Goal: Task Accomplishment & Management: Manage account settings

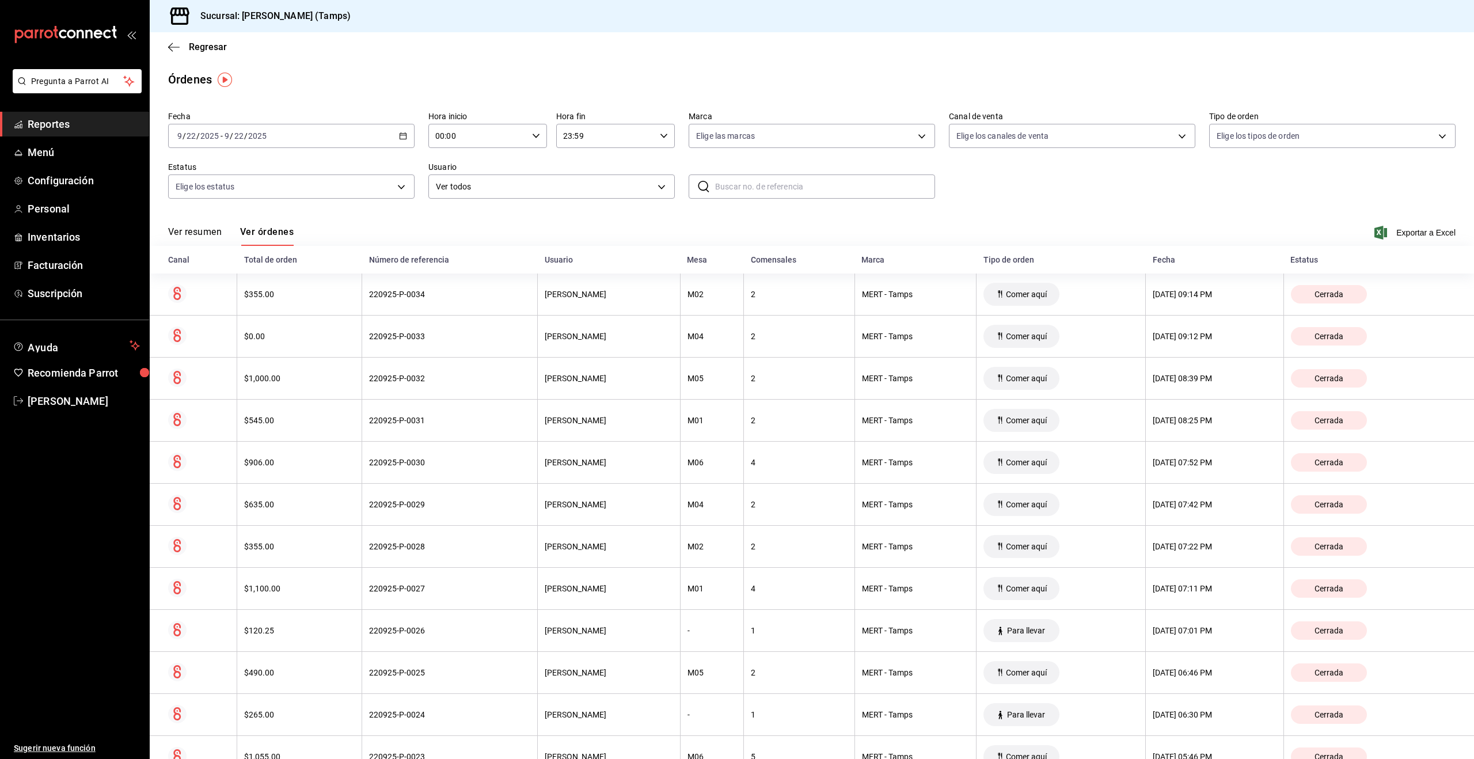
click at [310, 141] on div "[DATE] [DATE] - [DATE] [DATE]" at bounding box center [291, 136] width 246 height 24
click at [207, 177] on li "Hoy" at bounding box center [223, 171] width 108 height 26
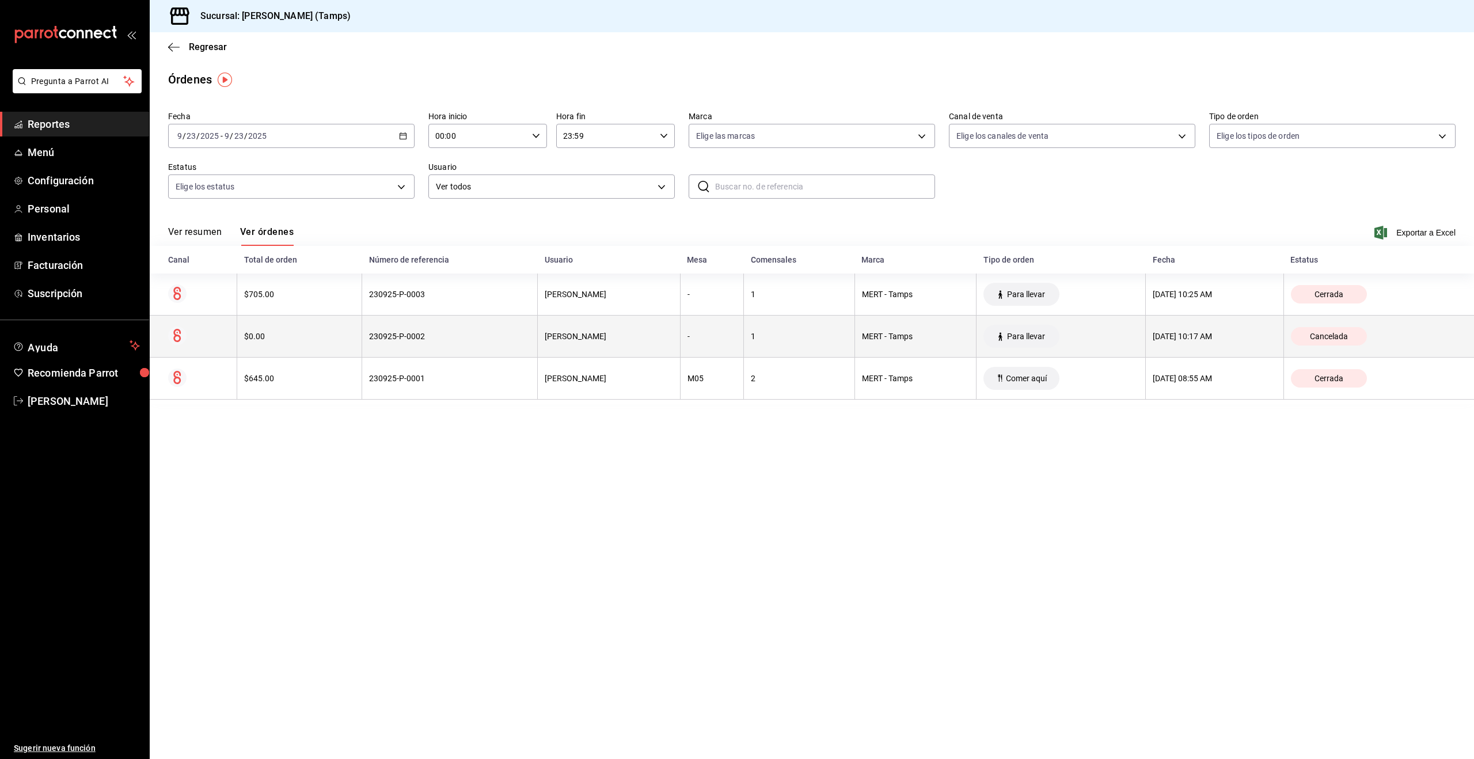
click at [771, 341] on th "1" at bounding box center [799, 337] width 111 height 42
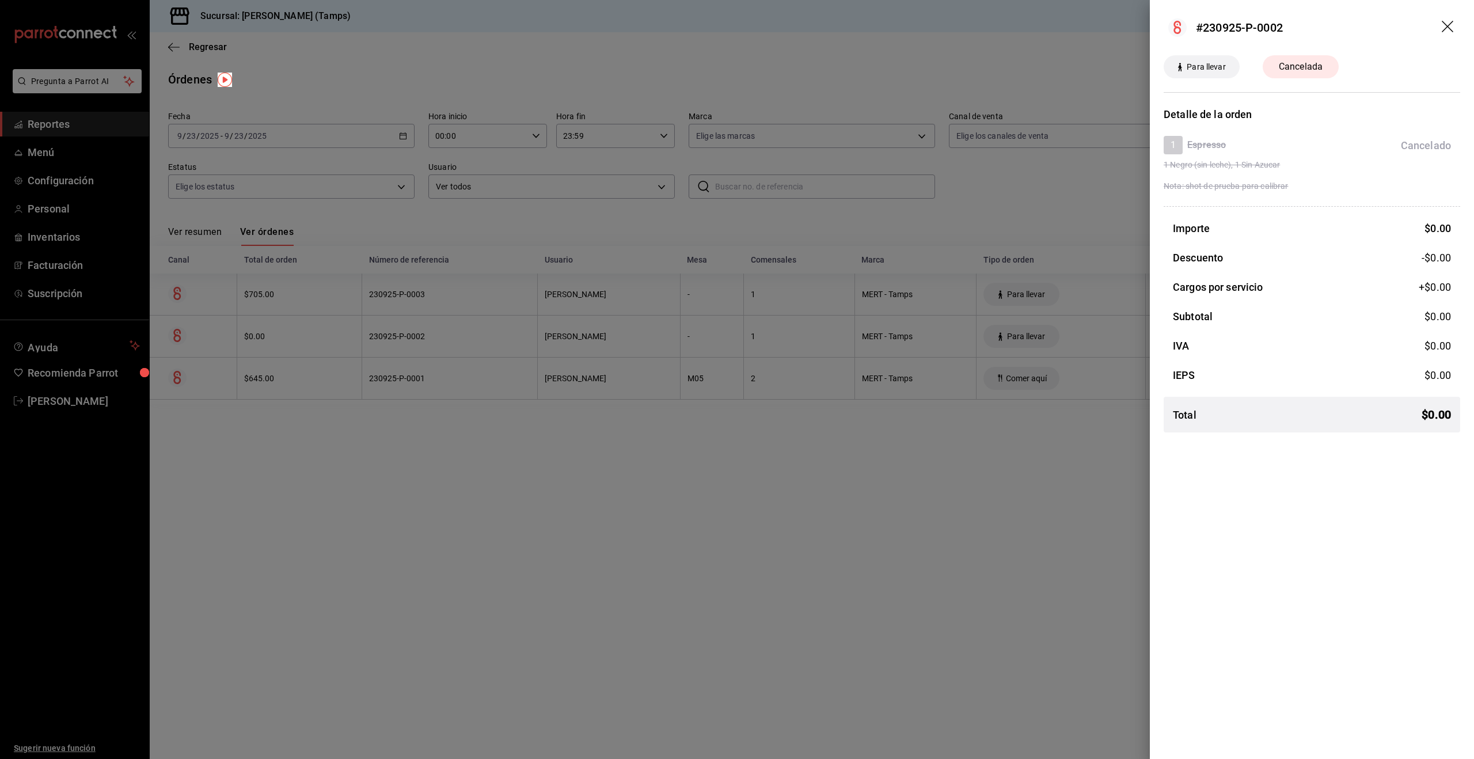
click at [766, 305] on div at bounding box center [737, 379] width 1474 height 759
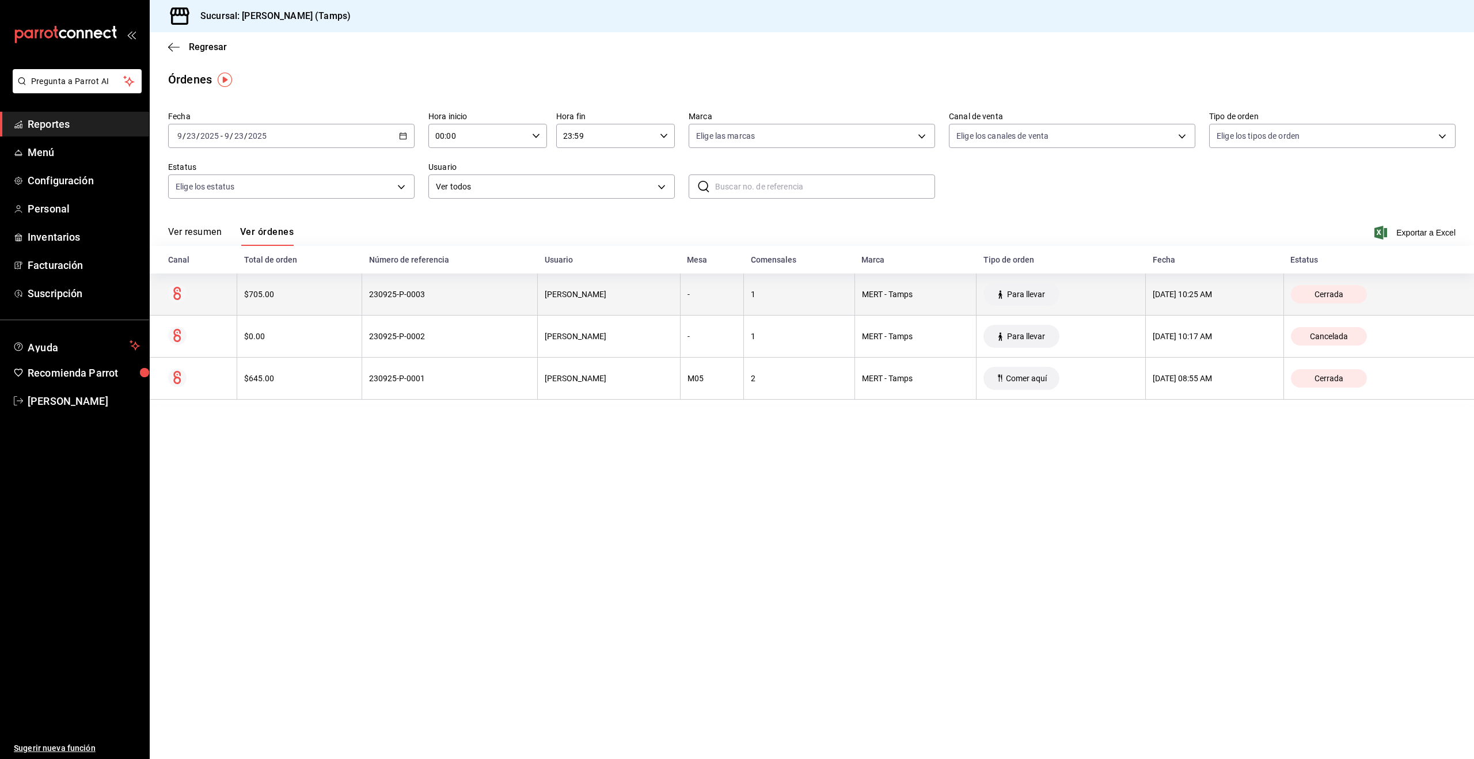
click at [763, 296] on div "1" at bounding box center [799, 294] width 97 height 9
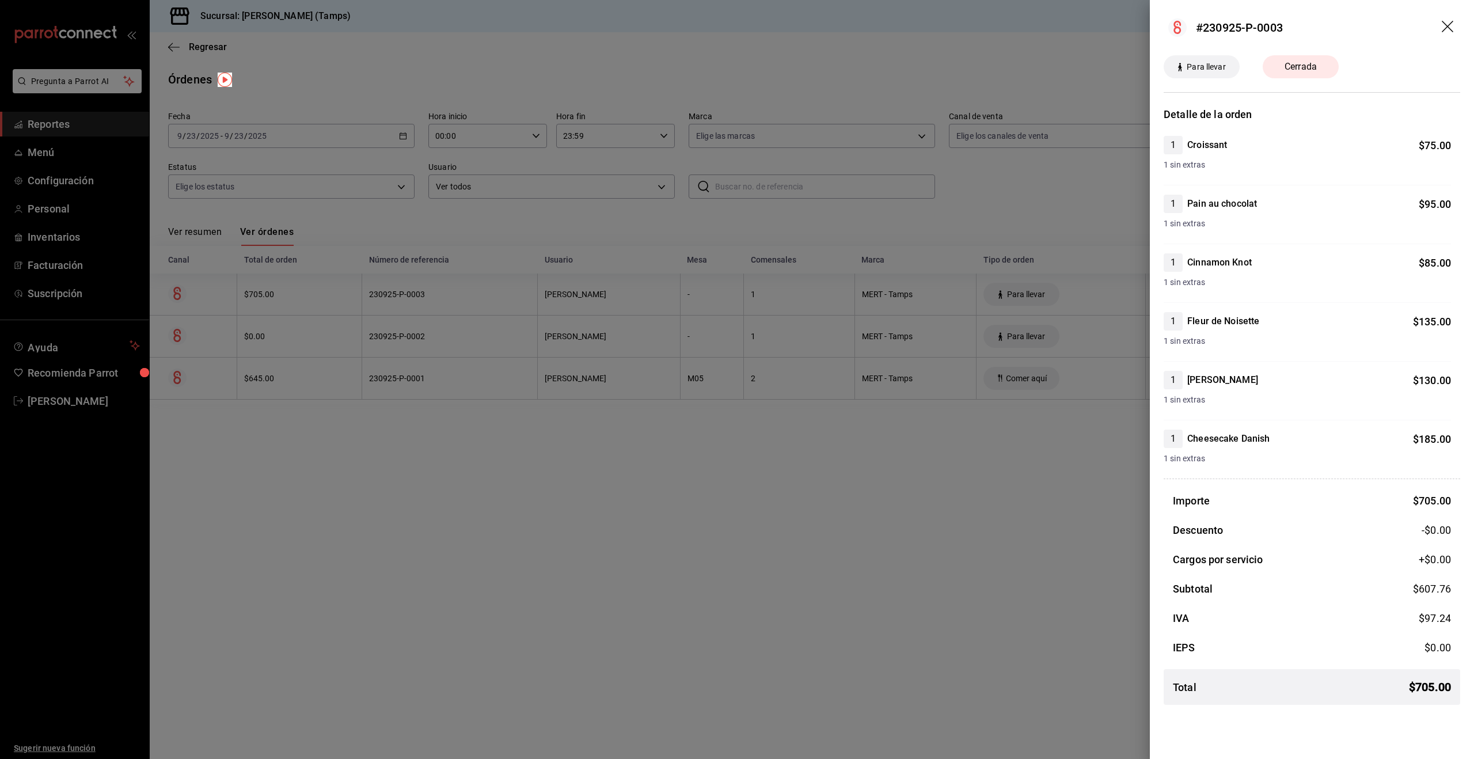
click at [987, 224] on div at bounding box center [737, 379] width 1474 height 759
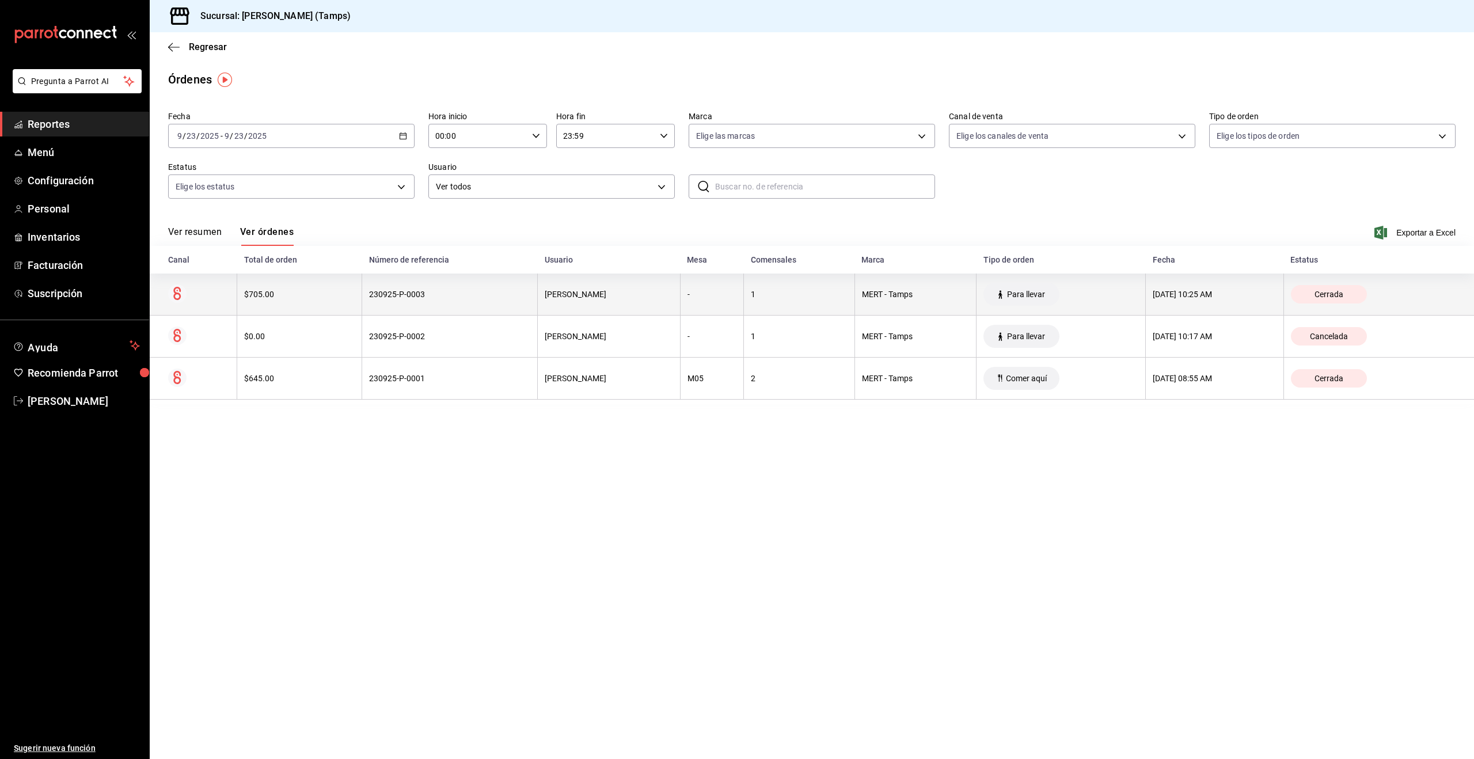
click at [1245, 298] on div "[DATE] 10:25 AM" at bounding box center [1215, 294] width 124 height 9
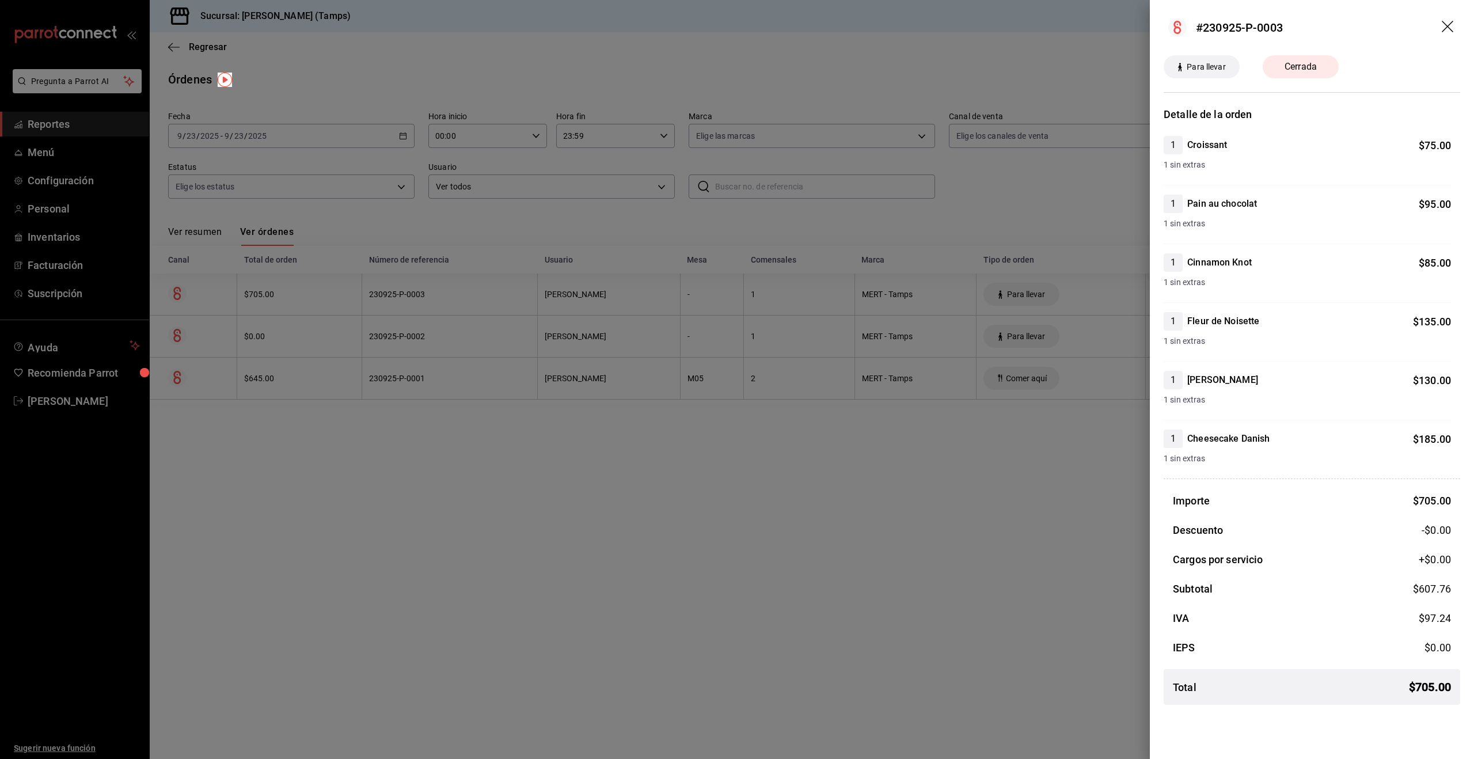
click at [1080, 234] on div at bounding box center [737, 379] width 1474 height 759
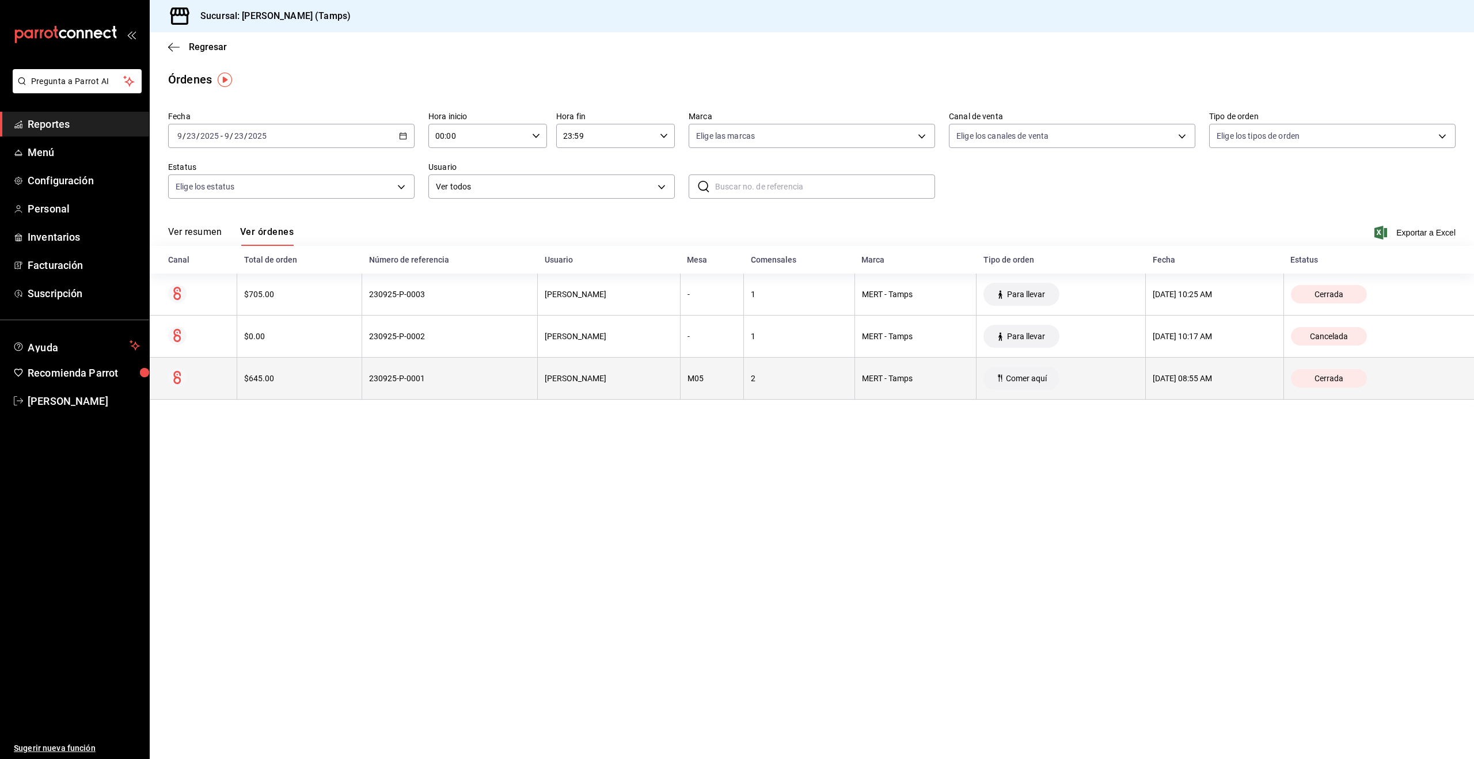
click at [1199, 375] on div "[DATE] 08:55 AM" at bounding box center [1215, 378] width 124 height 9
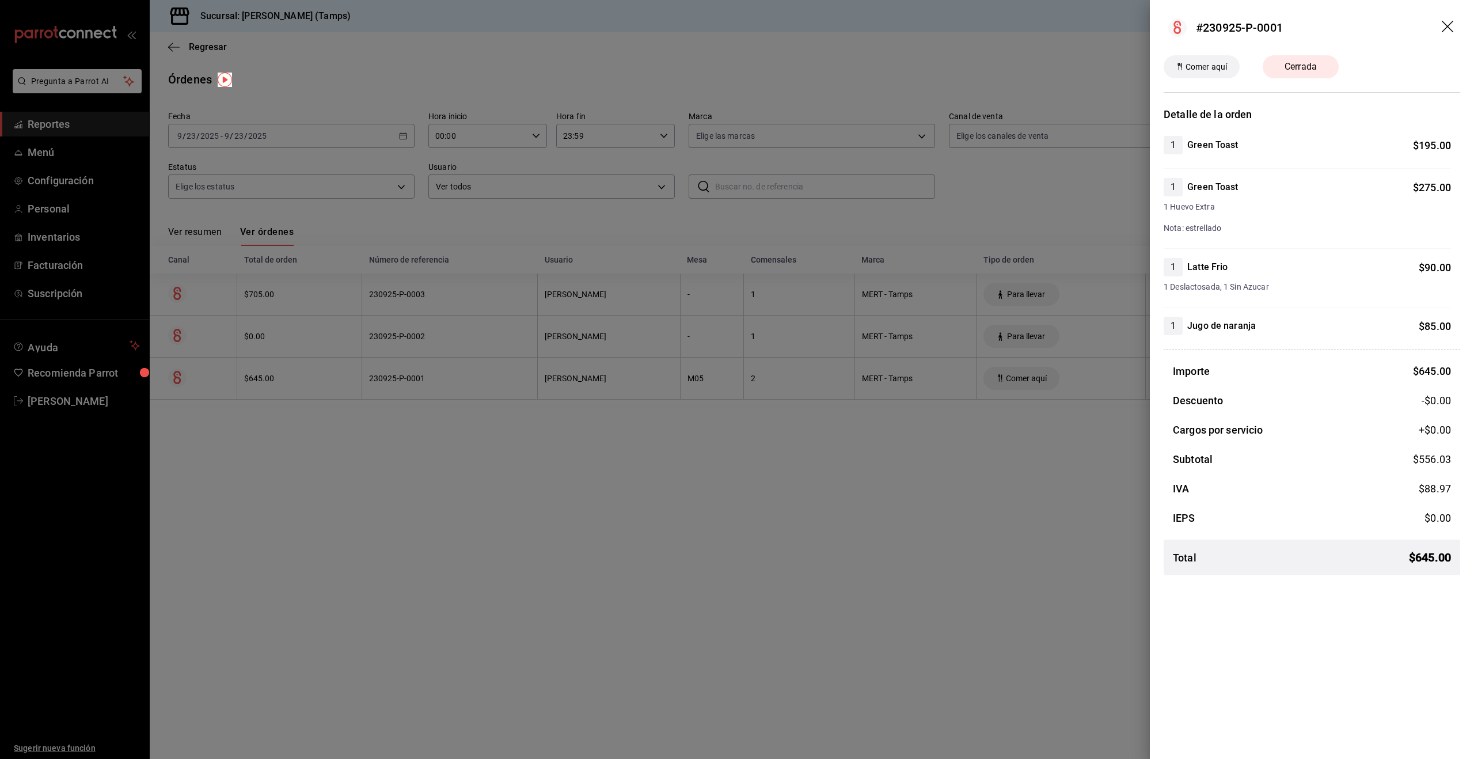
click at [1056, 185] on div at bounding box center [737, 379] width 1474 height 759
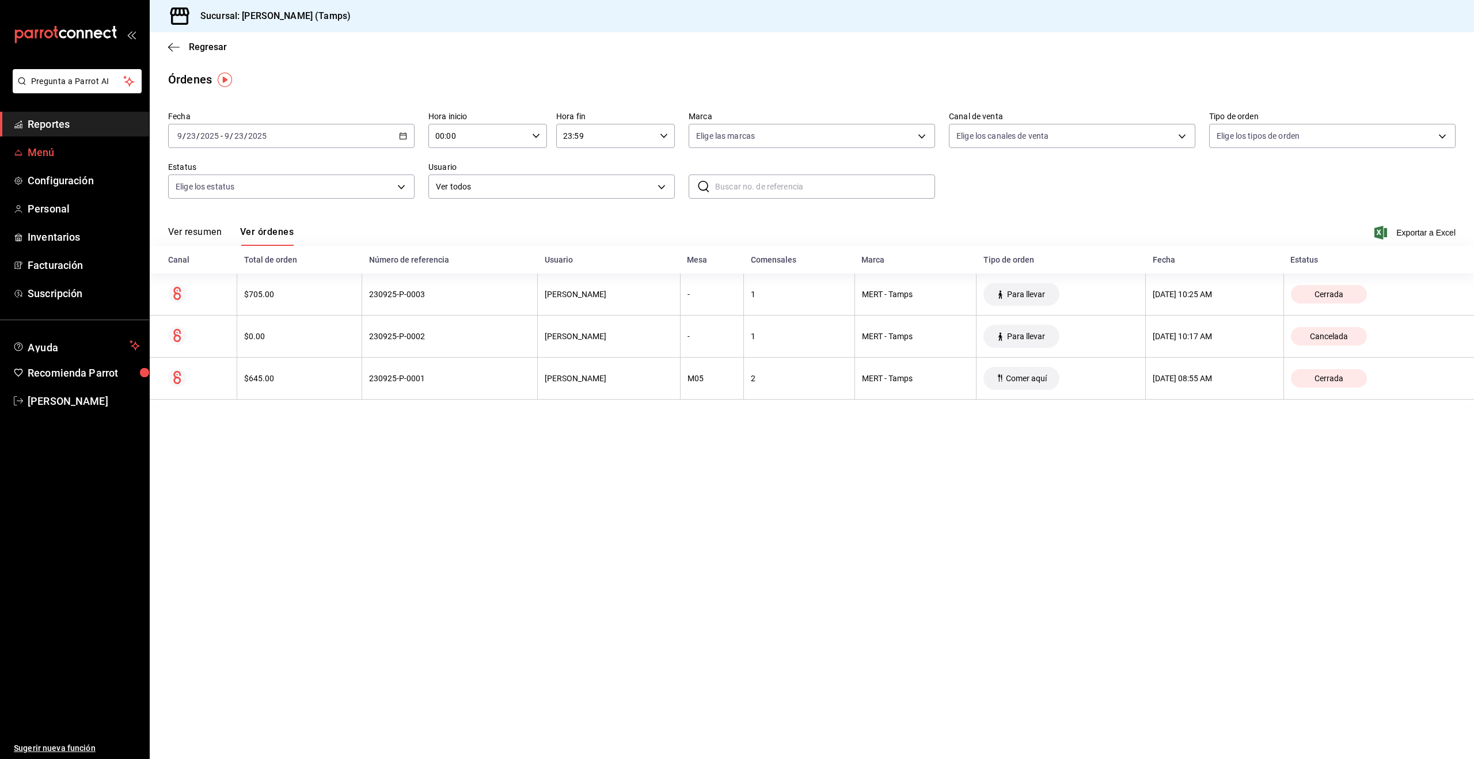
click at [47, 150] on span "Menú" at bounding box center [84, 153] width 112 height 16
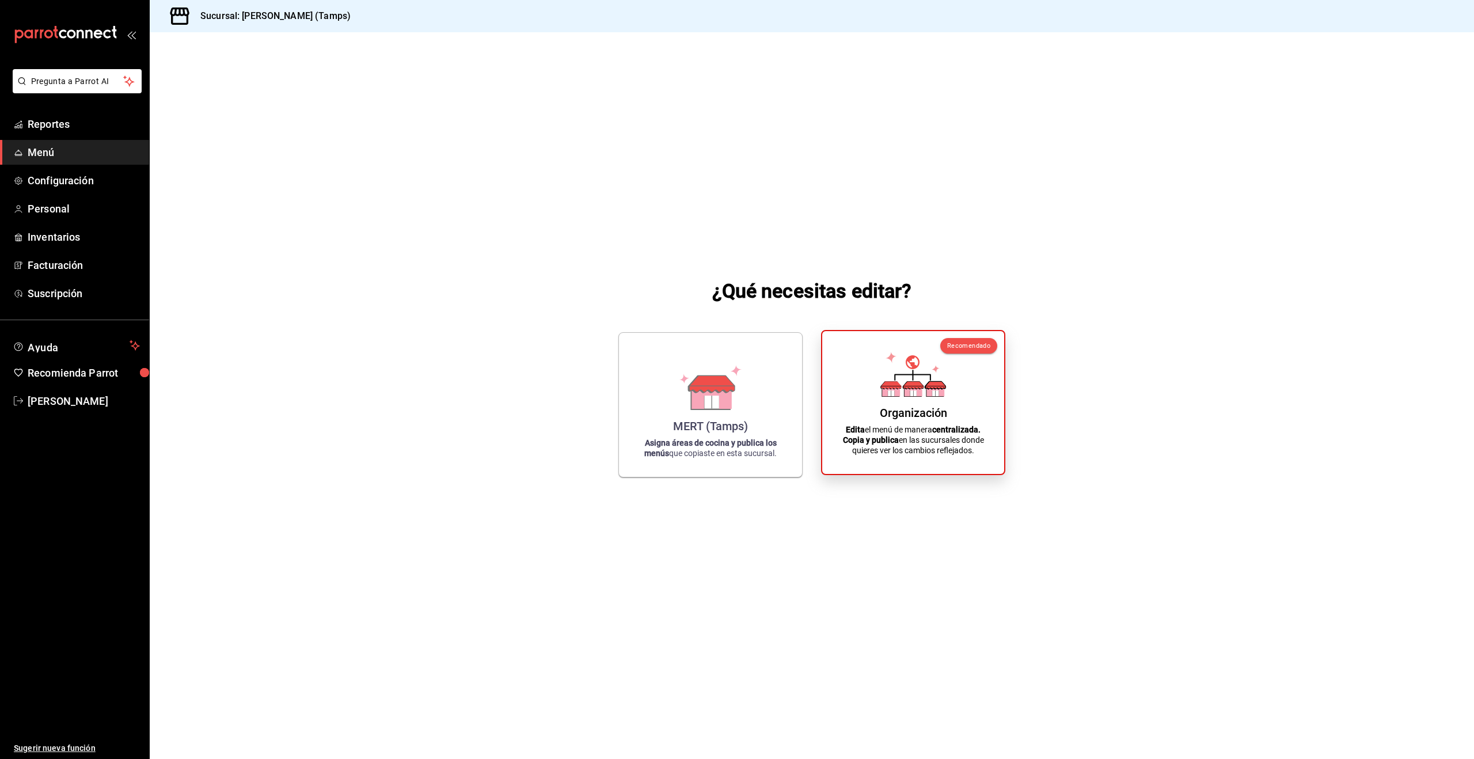
click at [929, 396] on icon at bounding box center [936, 390] width 18 height 11
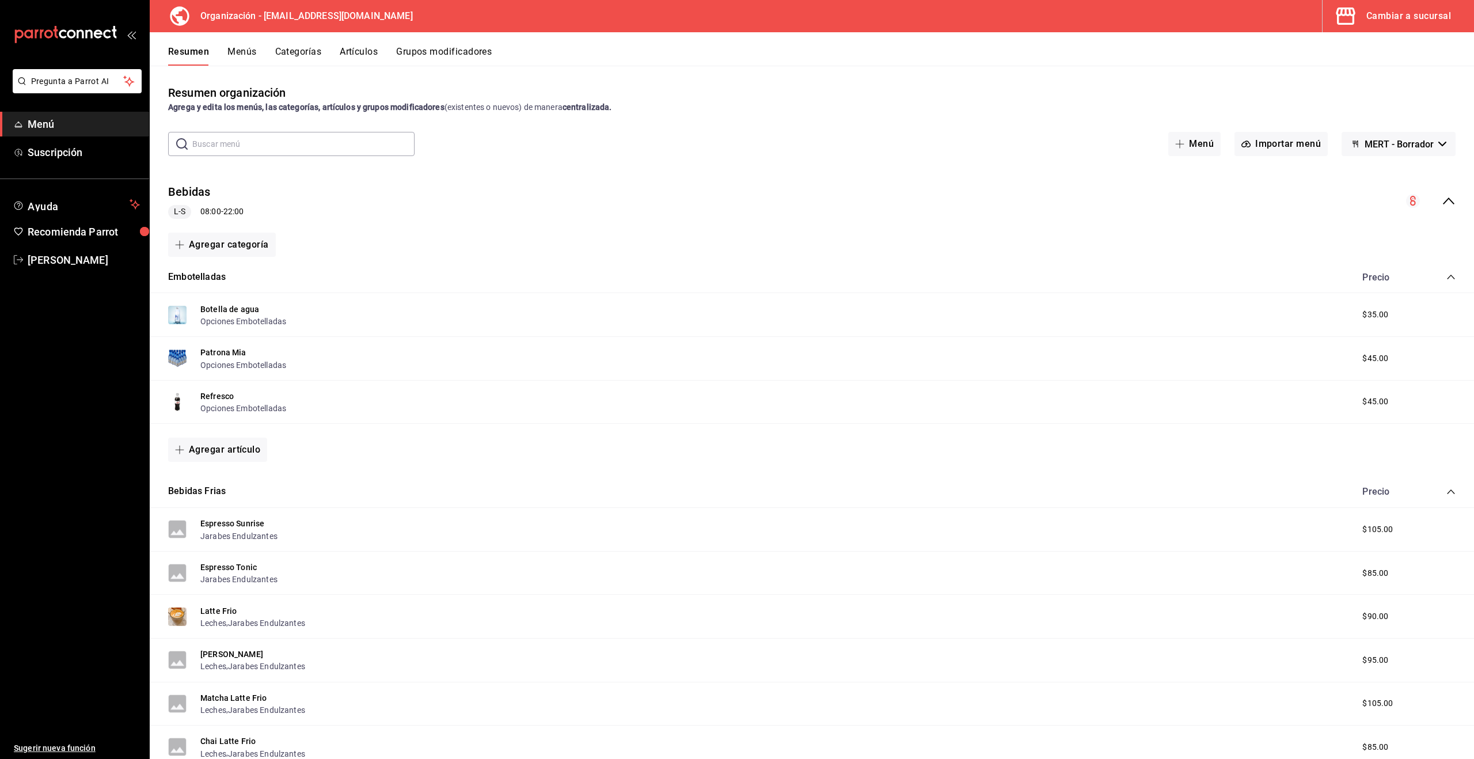
click at [308, 47] on button "Categorías" at bounding box center [298, 56] width 47 height 20
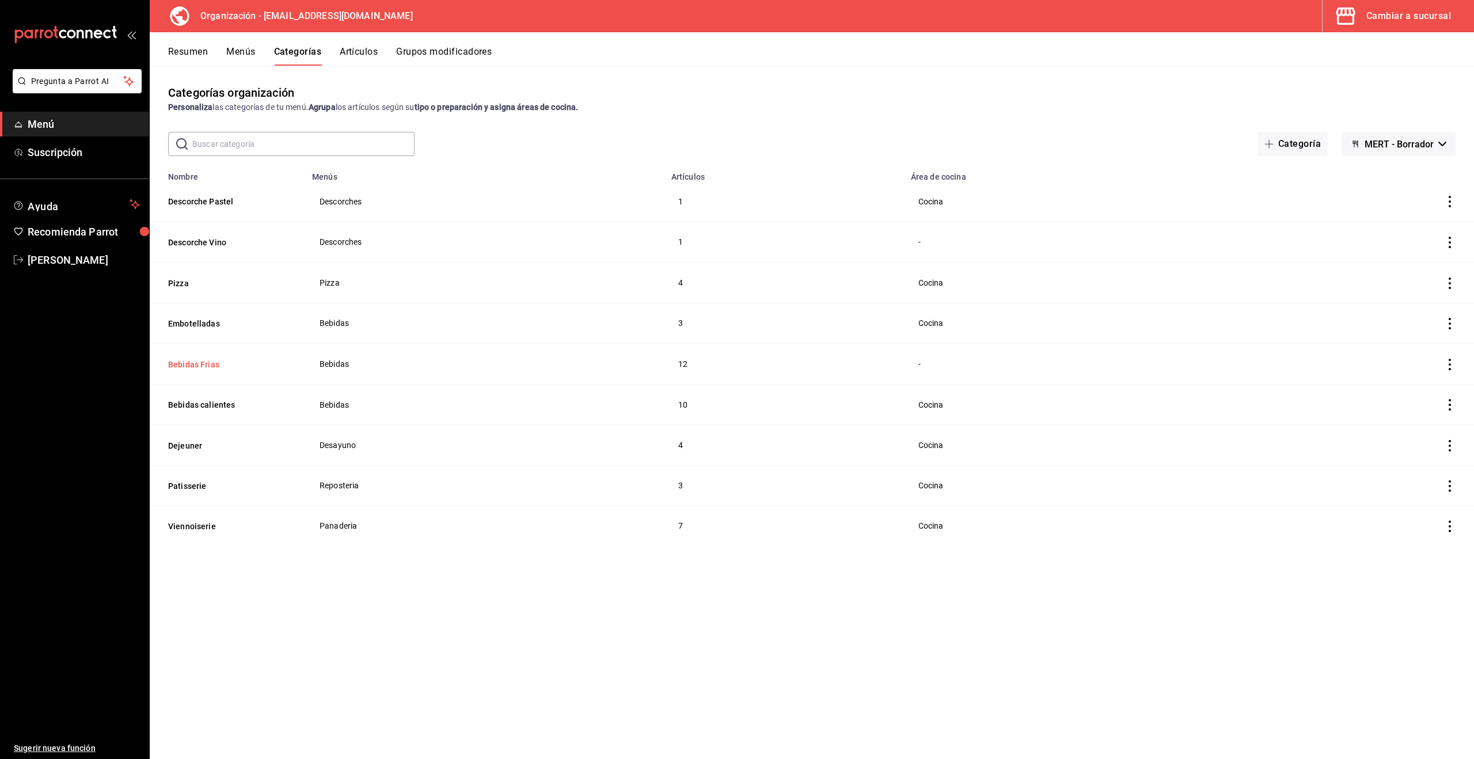
click at [192, 360] on button "Bebidas Frias" at bounding box center [225, 365] width 115 height 12
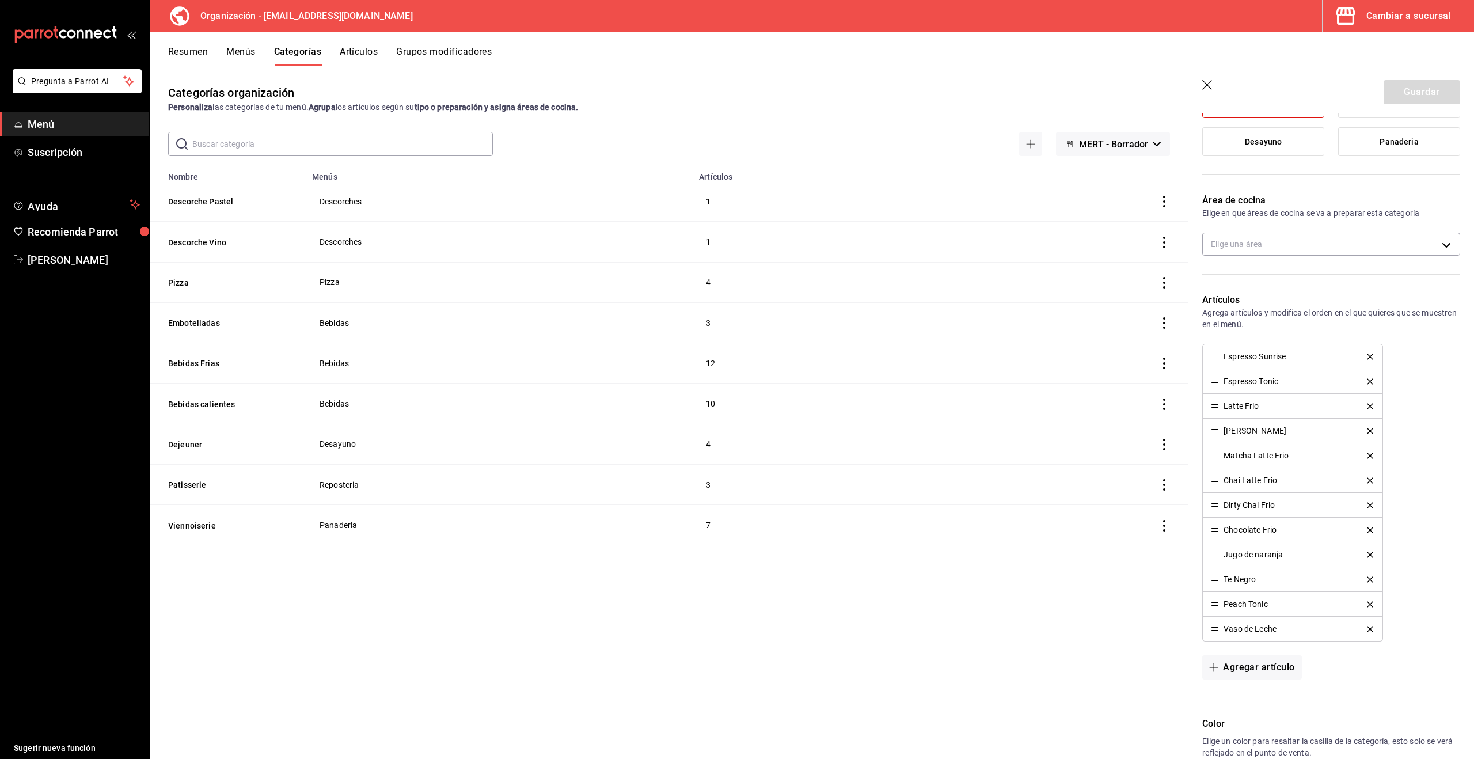
scroll to position [189, 0]
click at [369, 55] on button "Artículos" at bounding box center [359, 56] width 38 height 20
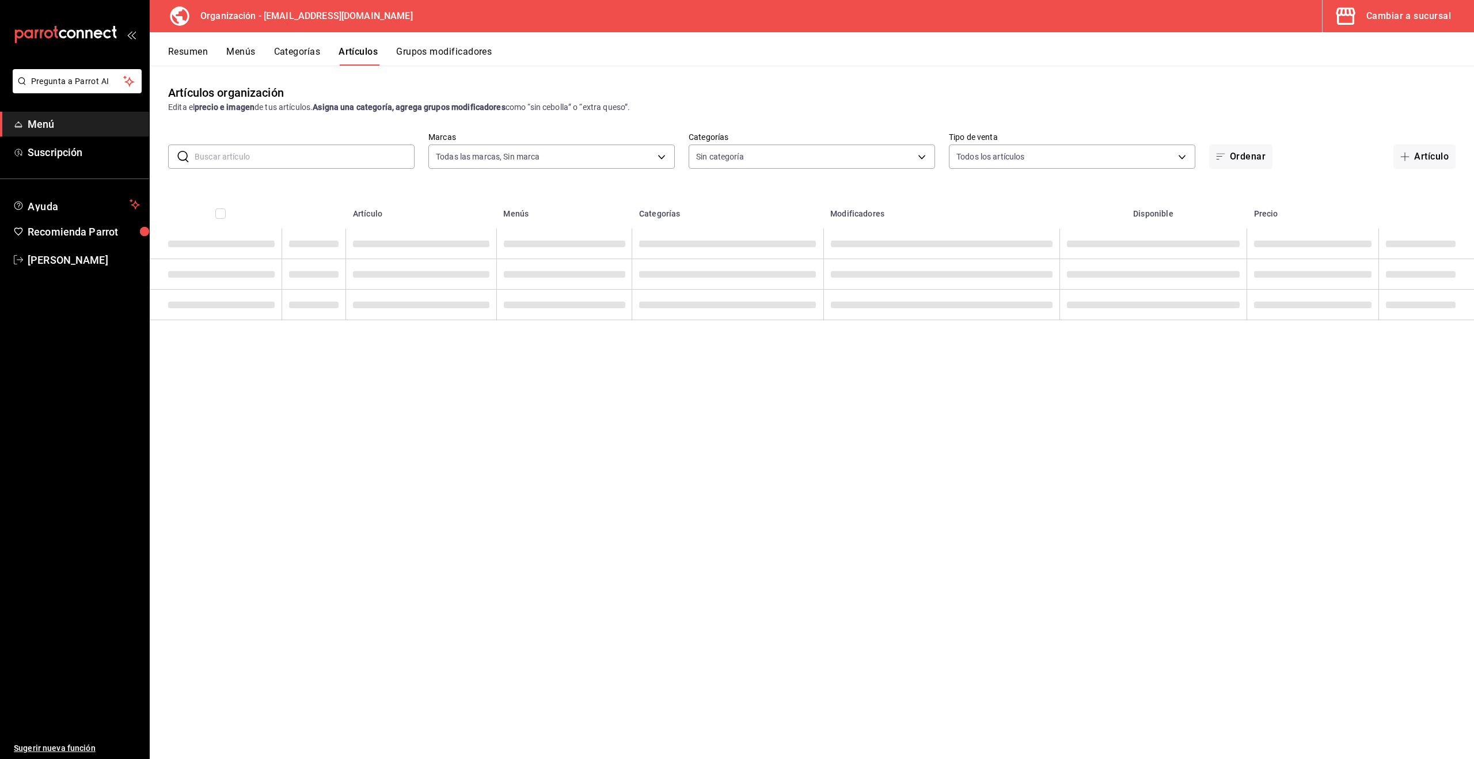
type input "2d7548d2-bd0d-4eb0-a8b7-e2fa92b56a8d"
type input "88da3791-a7bf-4ea6-b5e2-0432c8f19d00,7108e435-9ee4-4cd4-a41e-380965cfd117,b2087…"
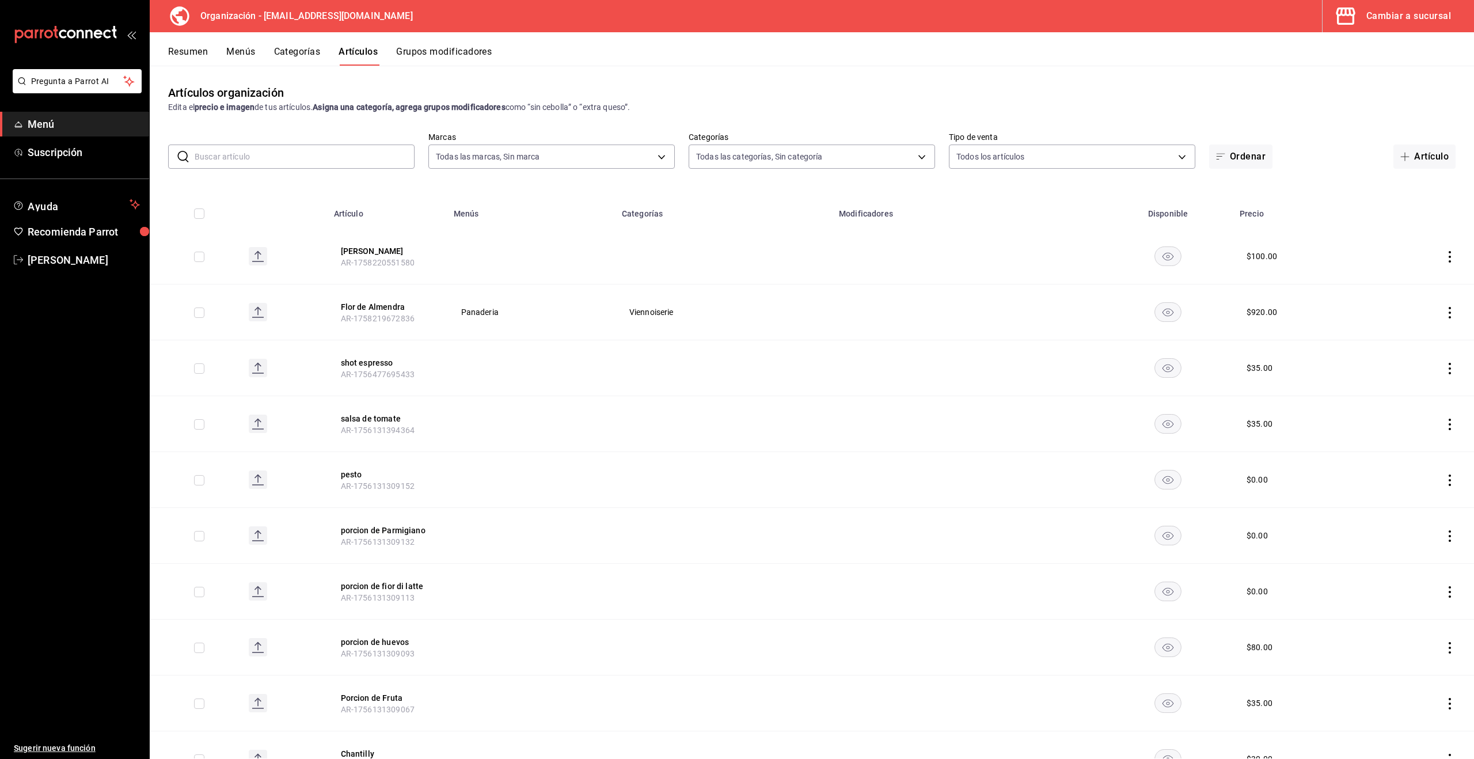
click at [344, 150] on input "text" at bounding box center [305, 156] width 220 height 23
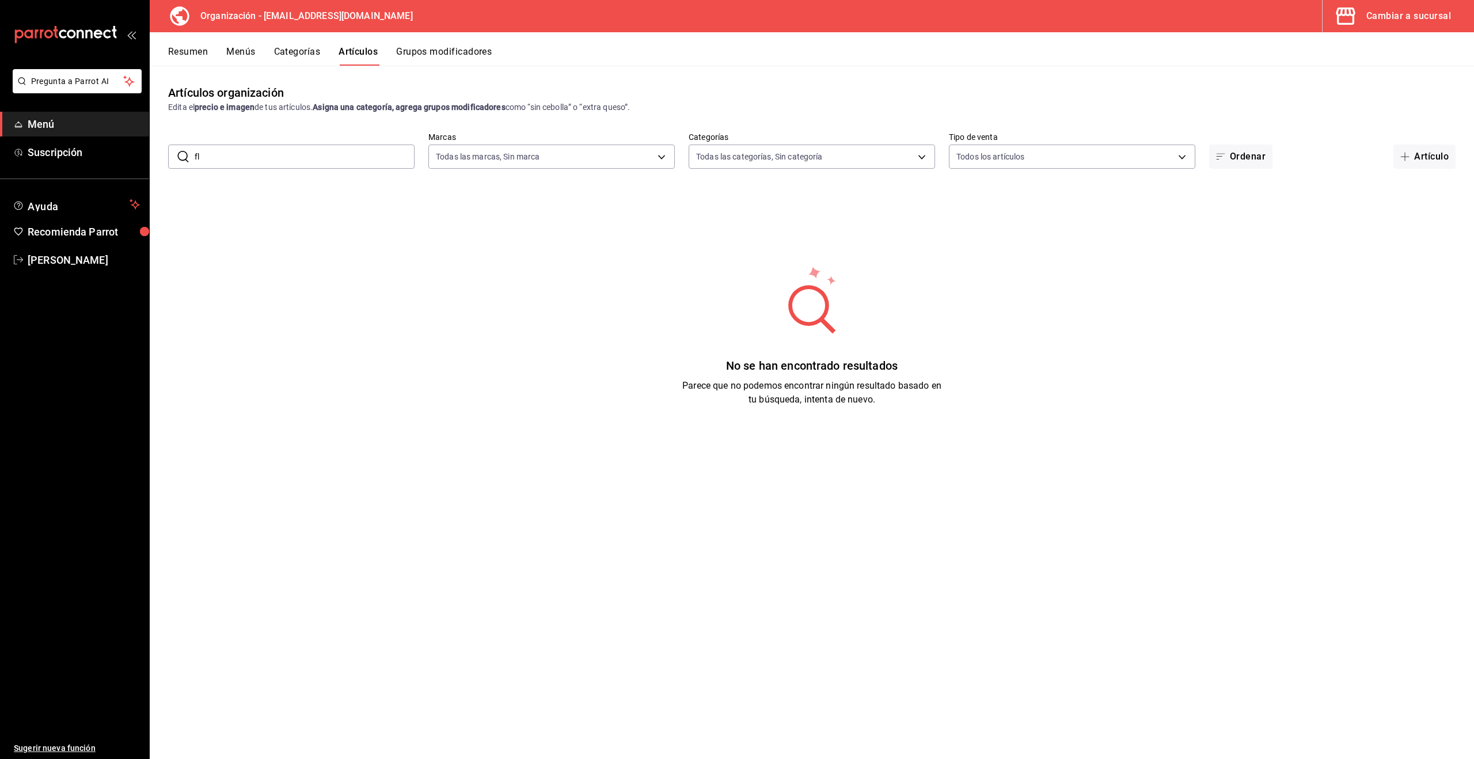
type input "f"
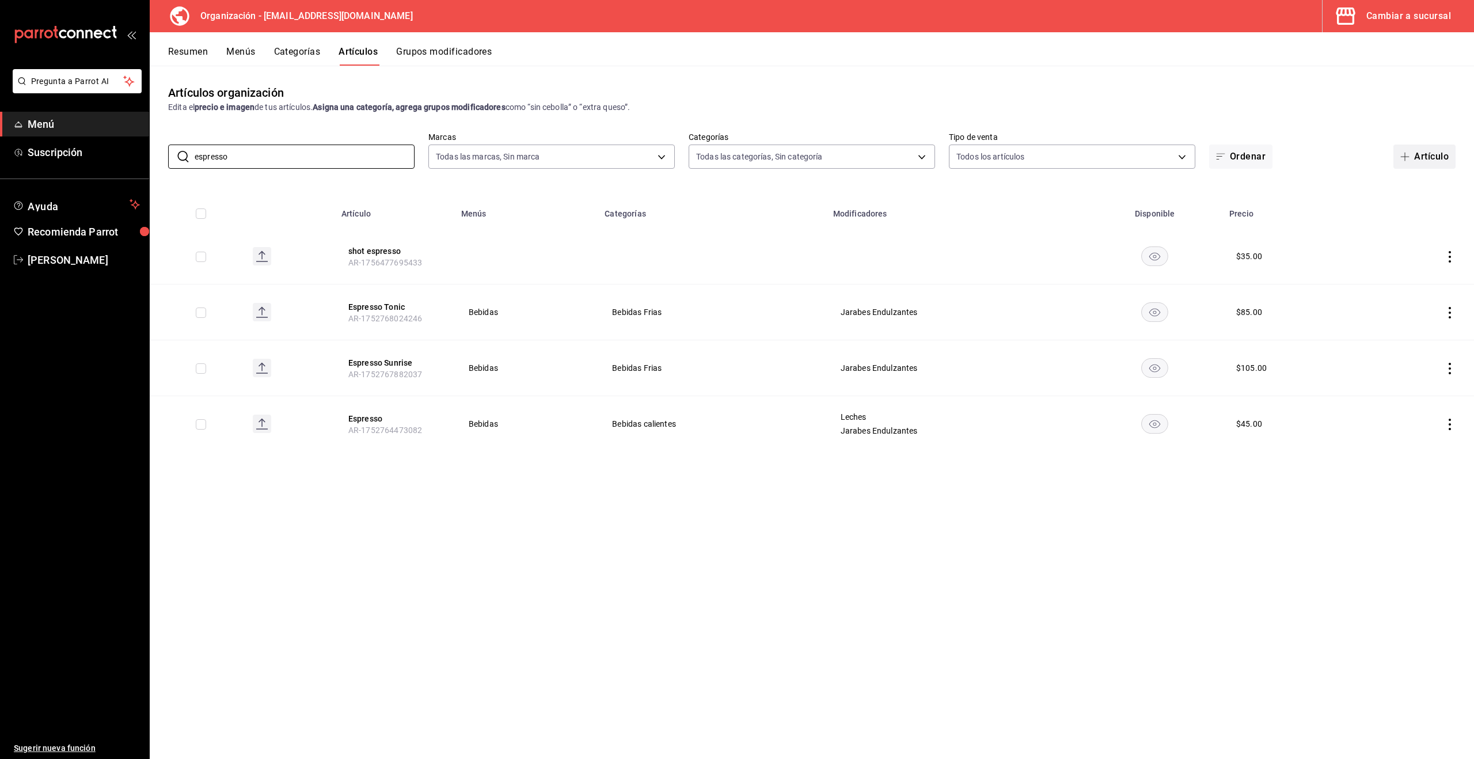
type input "espresso"
click at [1426, 153] on button "Artículo" at bounding box center [1425, 157] width 62 height 24
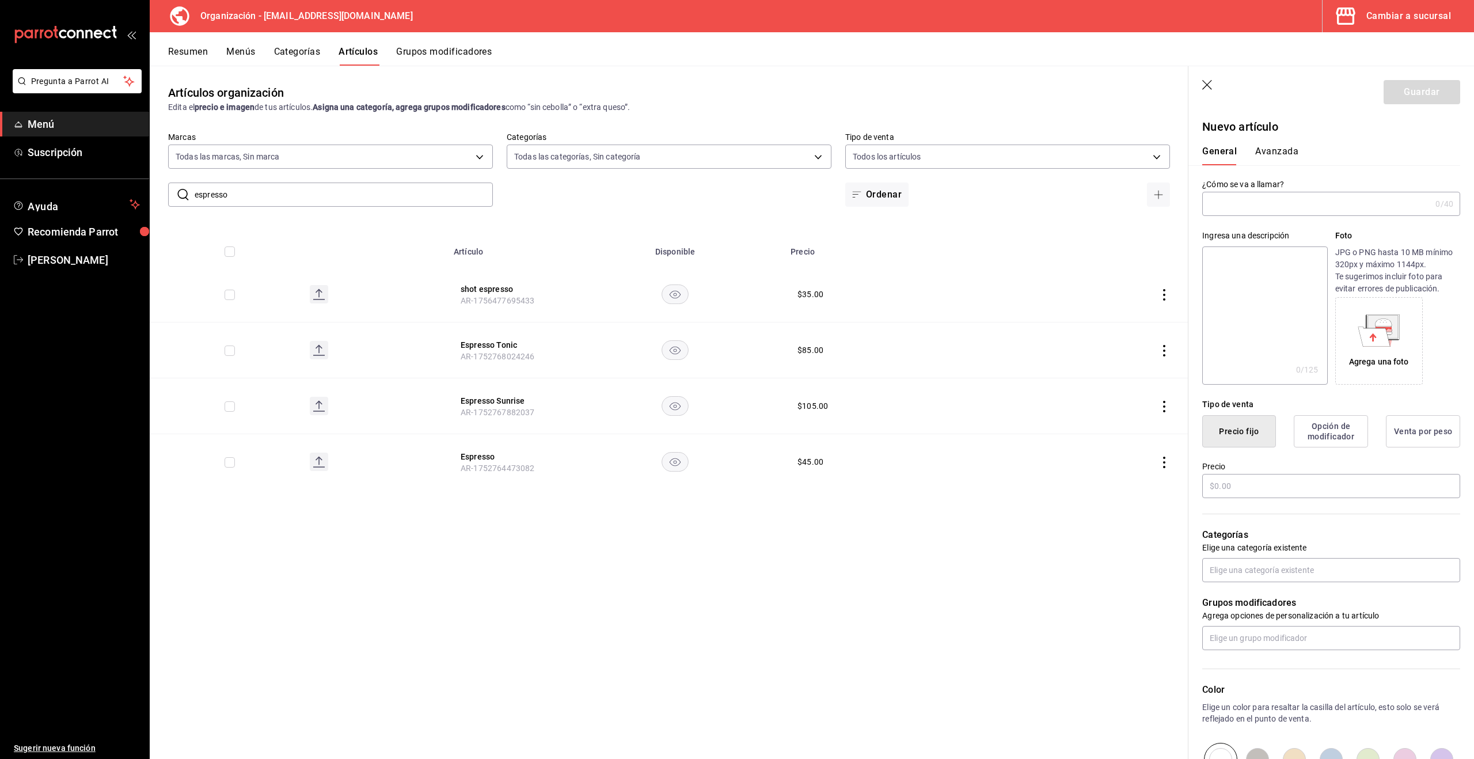
click at [1265, 211] on input "text" at bounding box center [1316, 203] width 229 height 23
type input "Macchiato"
click at [1274, 487] on input "text" at bounding box center [1331, 486] width 258 height 24
type input "$55.00"
click at [1264, 574] on input "text" at bounding box center [1331, 570] width 258 height 24
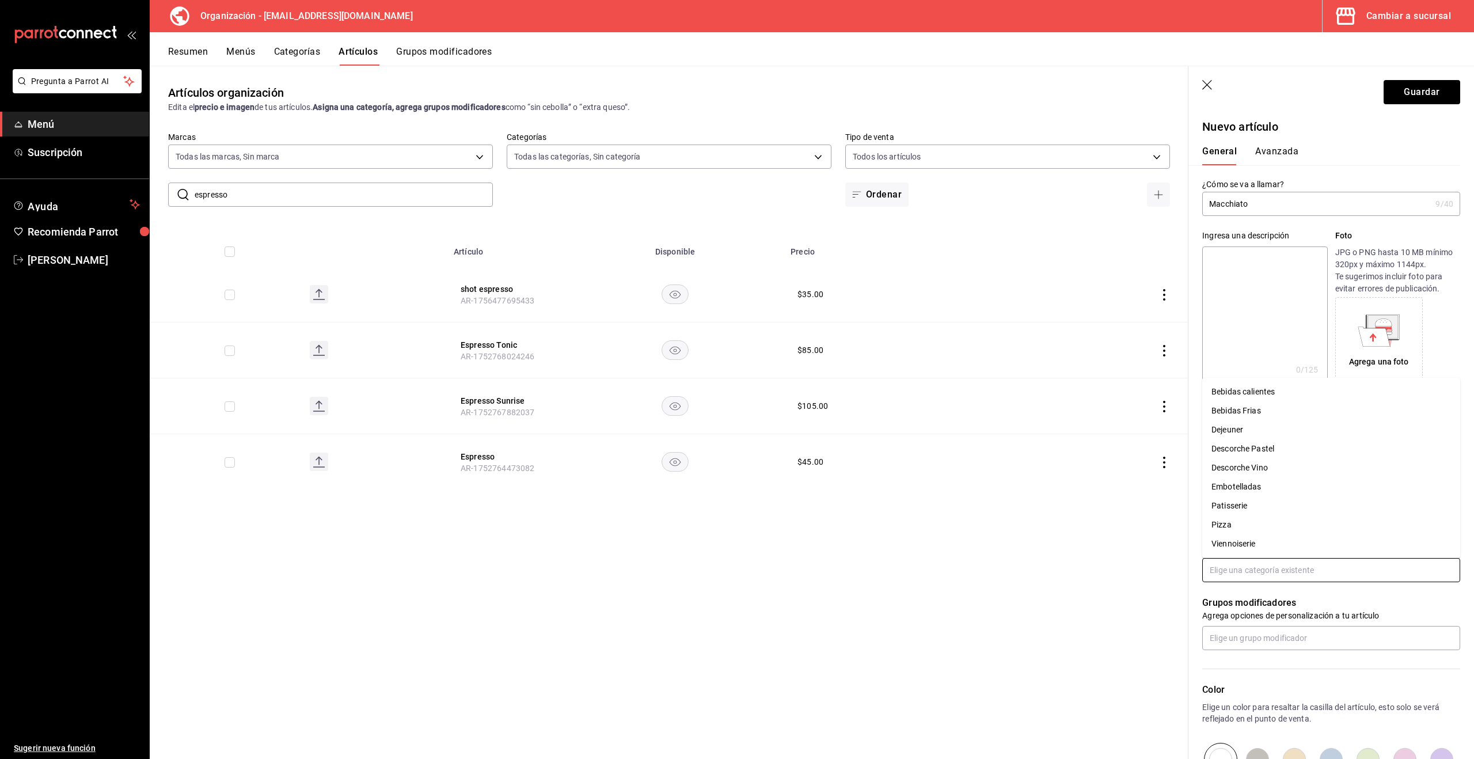
click at [1249, 396] on li "Bebidas calientes" at bounding box center [1331, 391] width 258 height 19
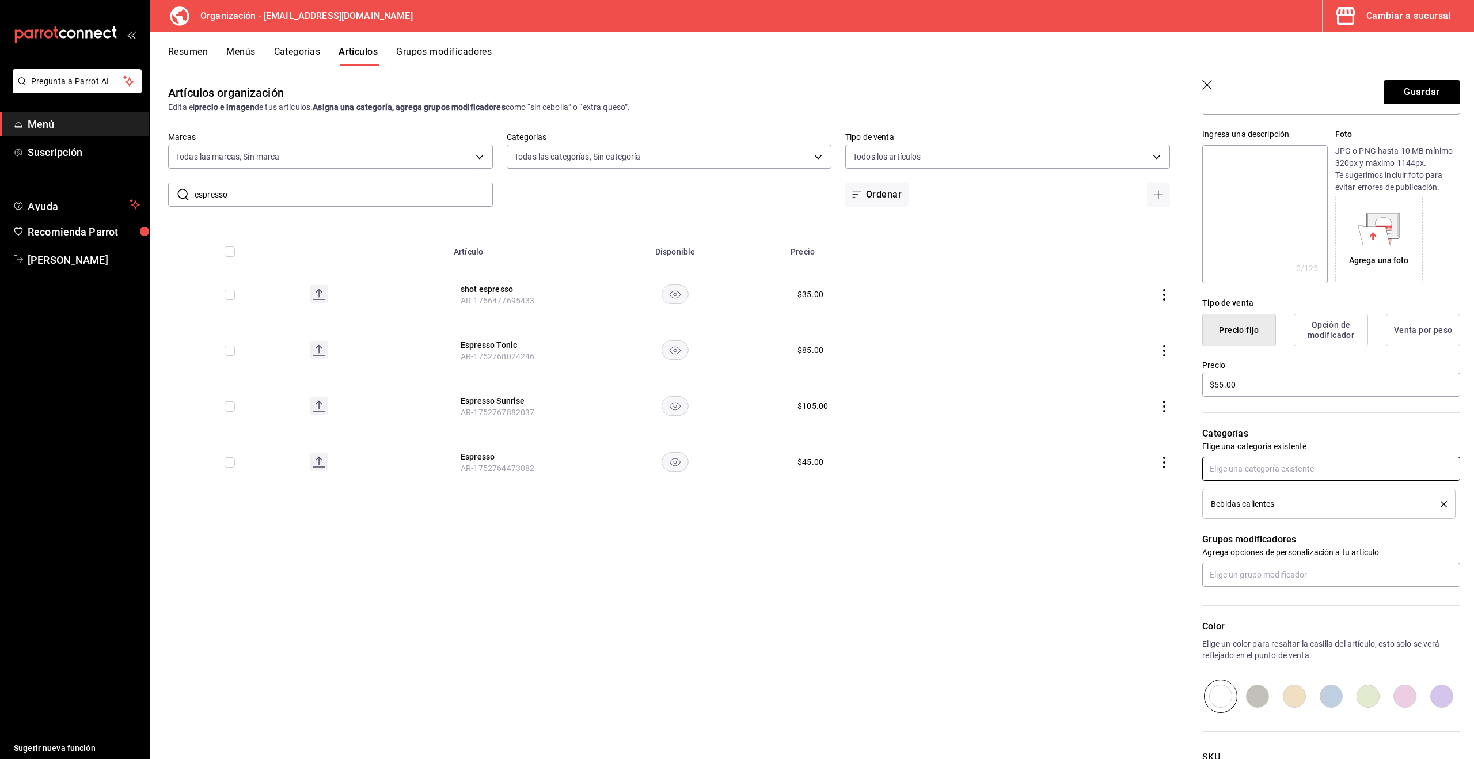
scroll to position [124, 0]
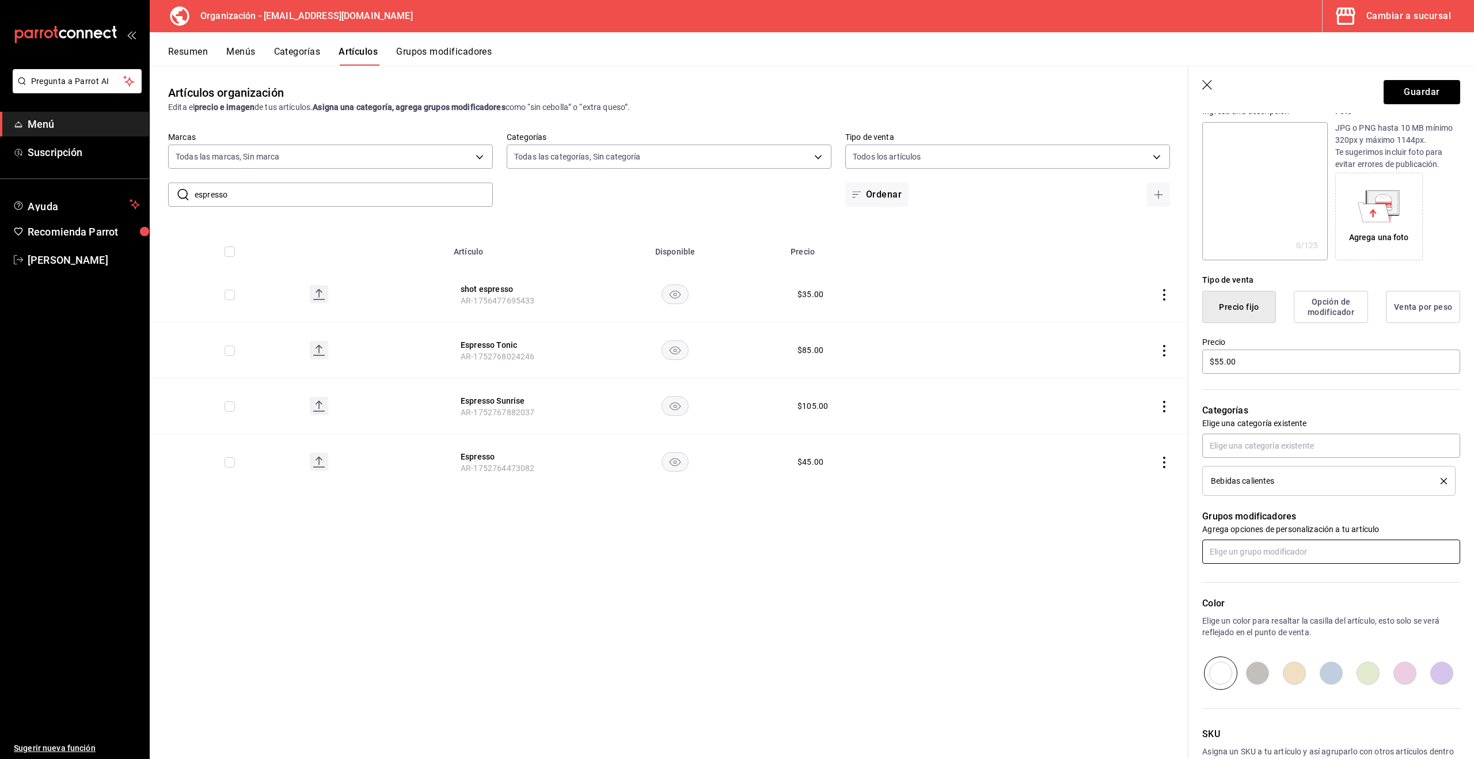
click at [1288, 552] on input "text" at bounding box center [1331, 552] width 258 height 24
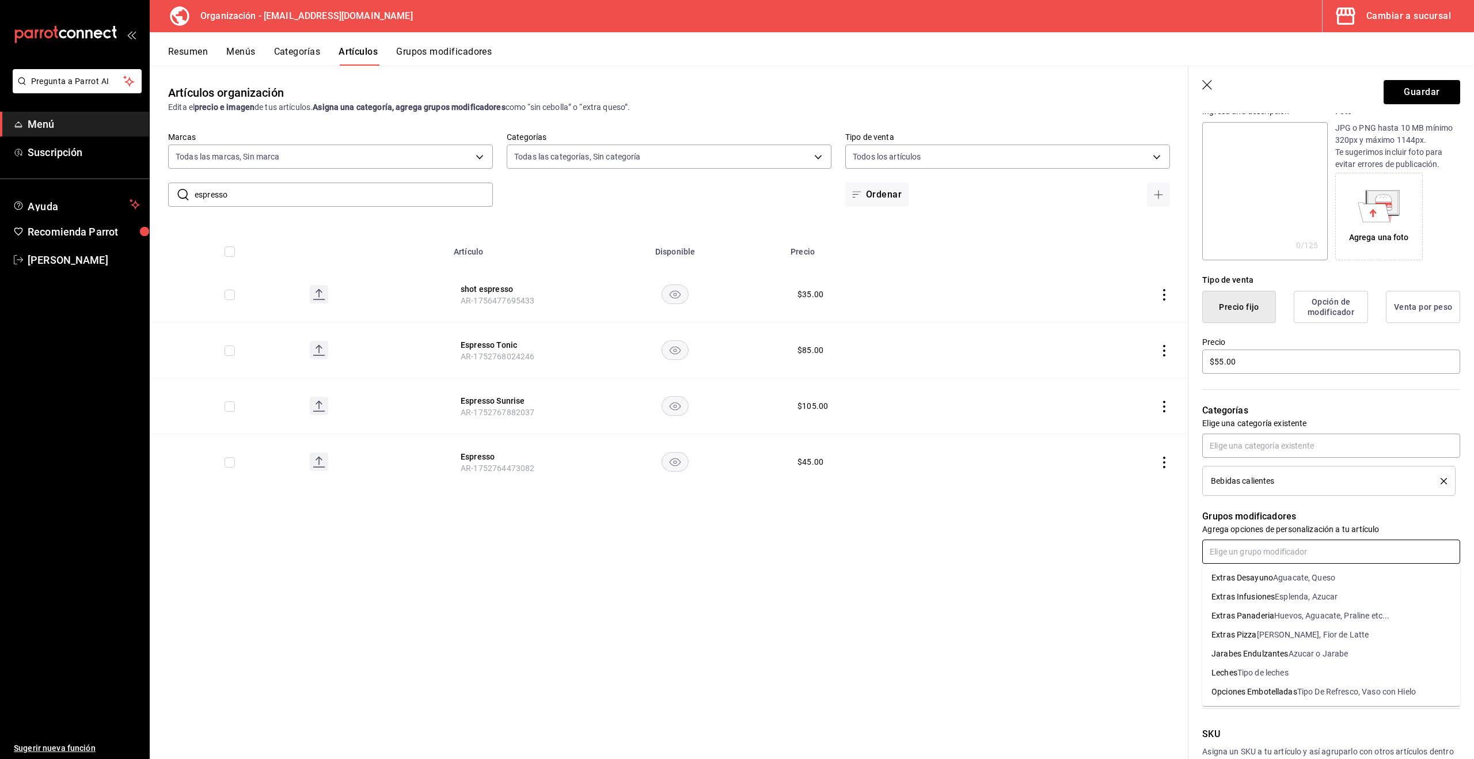
click at [1280, 670] on div "Tipo de leches" at bounding box center [1263, 673] width 51 height 12
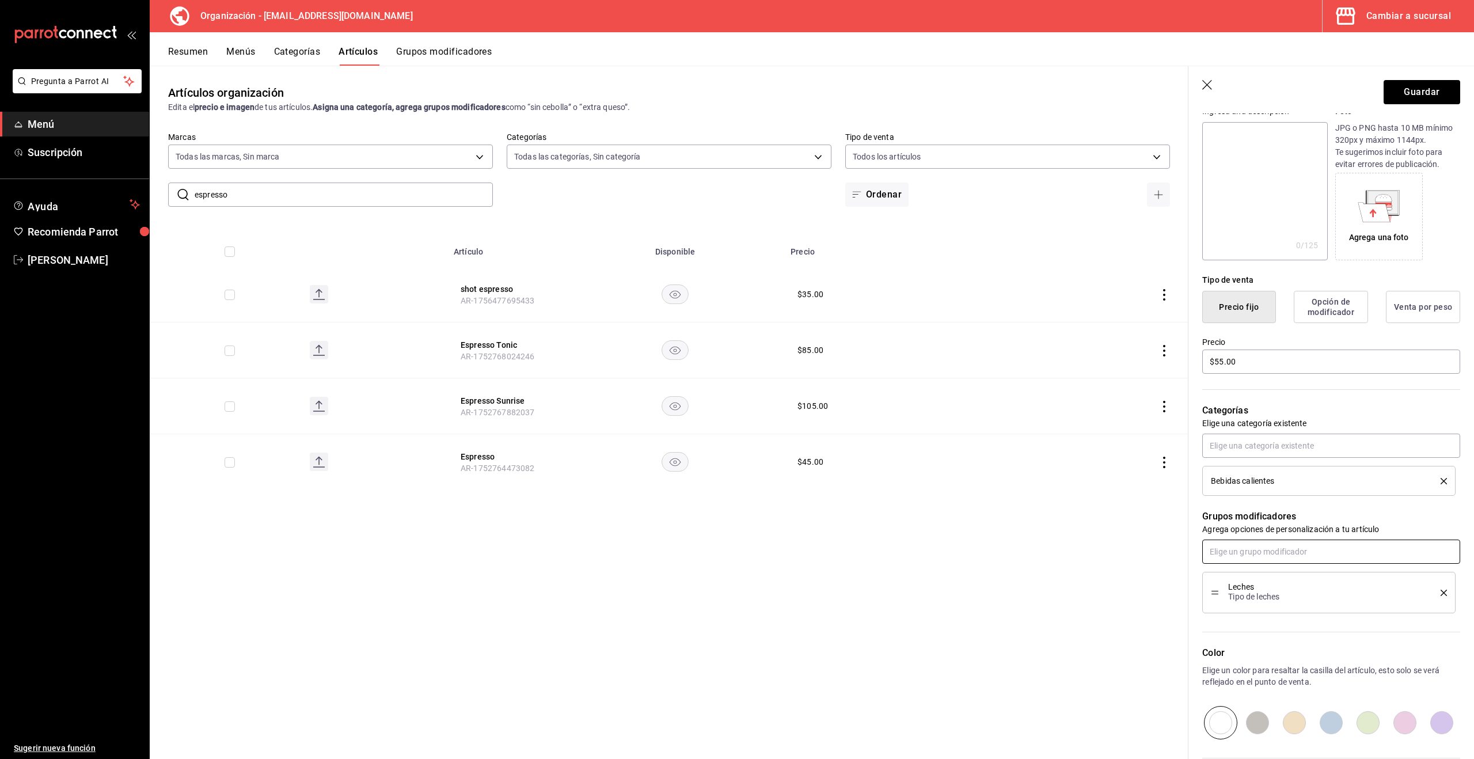
click at [1278, 548] on input "text" at bounding box center [1331, 552] width 258 height 24
click at [1234, 699] on div "Color Elige un color para resaltar la casilla del artículo, esto solo se verá r…" at bounding box center [1331, 692] width 258 height 93
click at [1331, 553] on input "text" at bounding box center [1331, 552] width 258 height 24
click at [1323, 652] on div "Azucar o Jarabe" at bounding box center [1319, 654] width 60 height 12
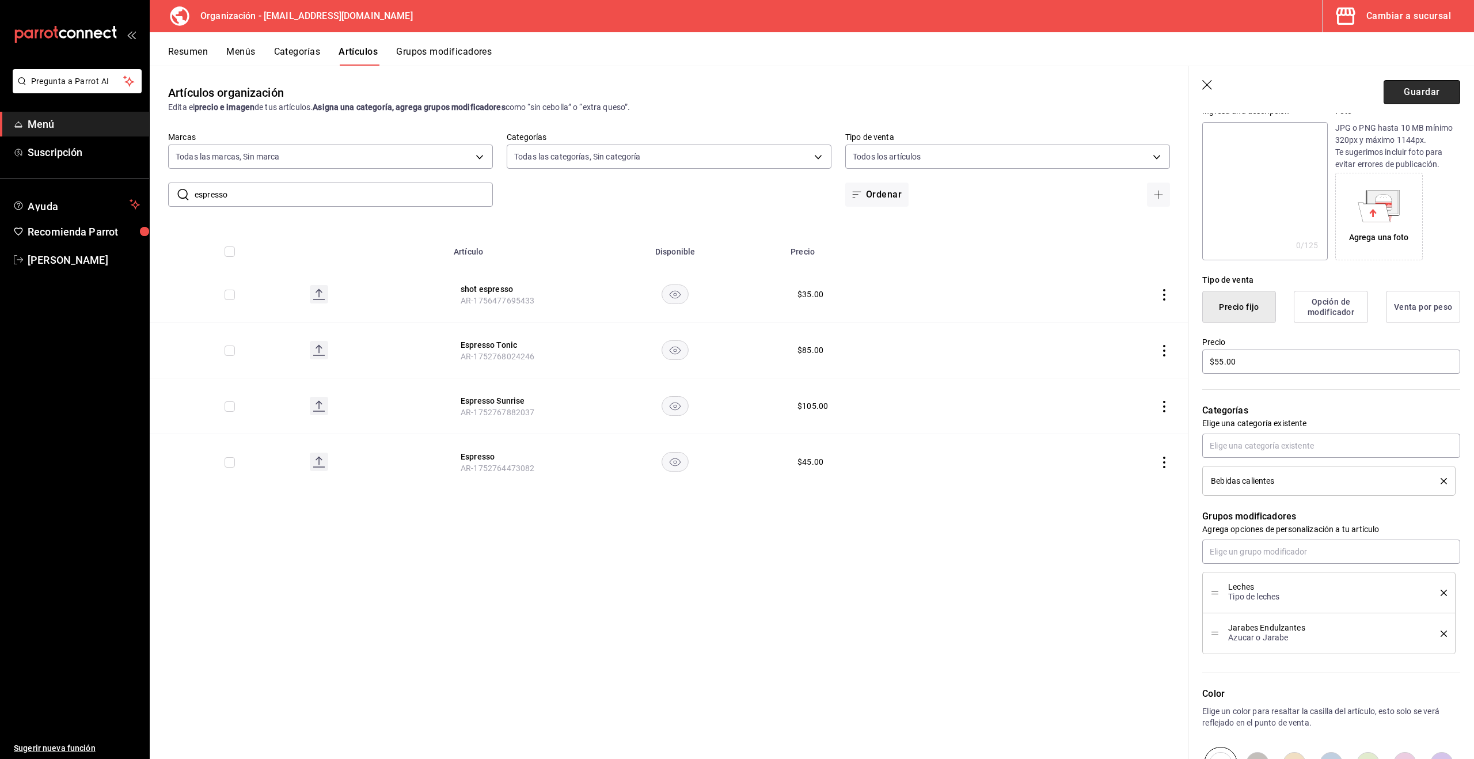
click at [1418, 88] on button "Guardar" at bounding box center [1422, 92] width 77 height 24
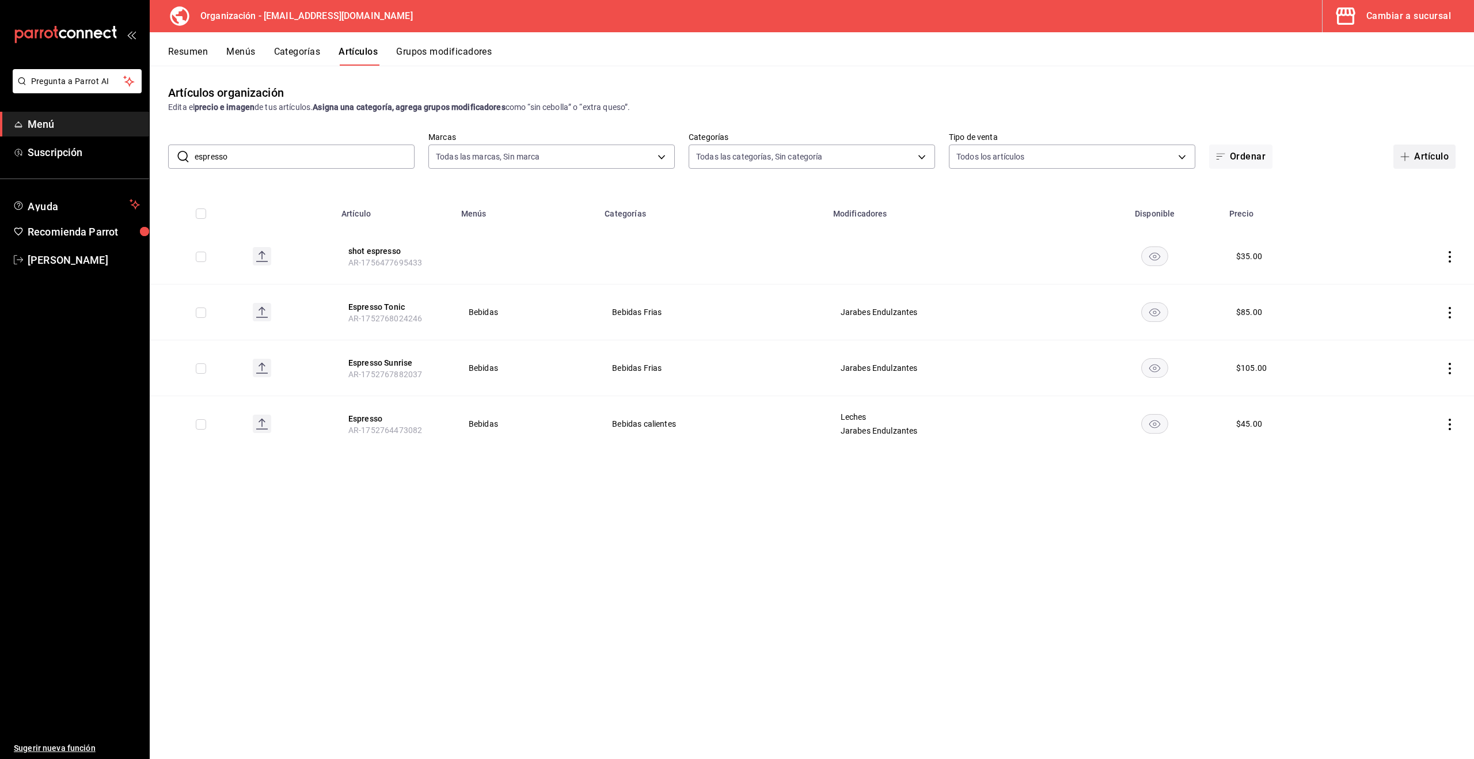
click at [1416, 155] on button "Artículo" at bounding box center [1425, 157] width 62 height 24
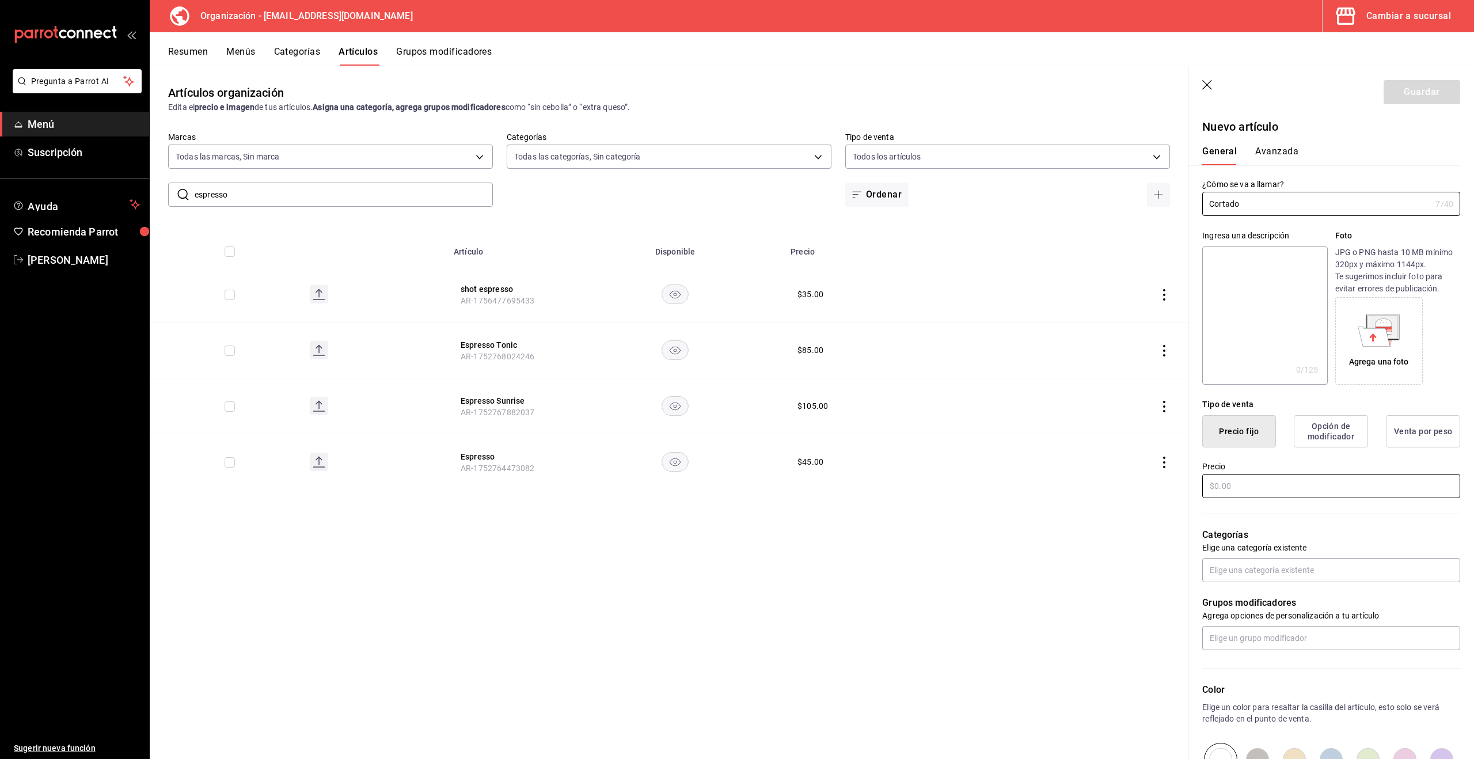
type input "Cortado"
click at [1246, 484] on input "text" at bounding box center [1331, 486] width 258 height 24
click at [1266, 569] on input "text" at bounding box center [1331, 570] width 258 height 24
click at [1268, 396] on li "Bebidas calientes" at bounding box center [1331, 391] width 258 height 19
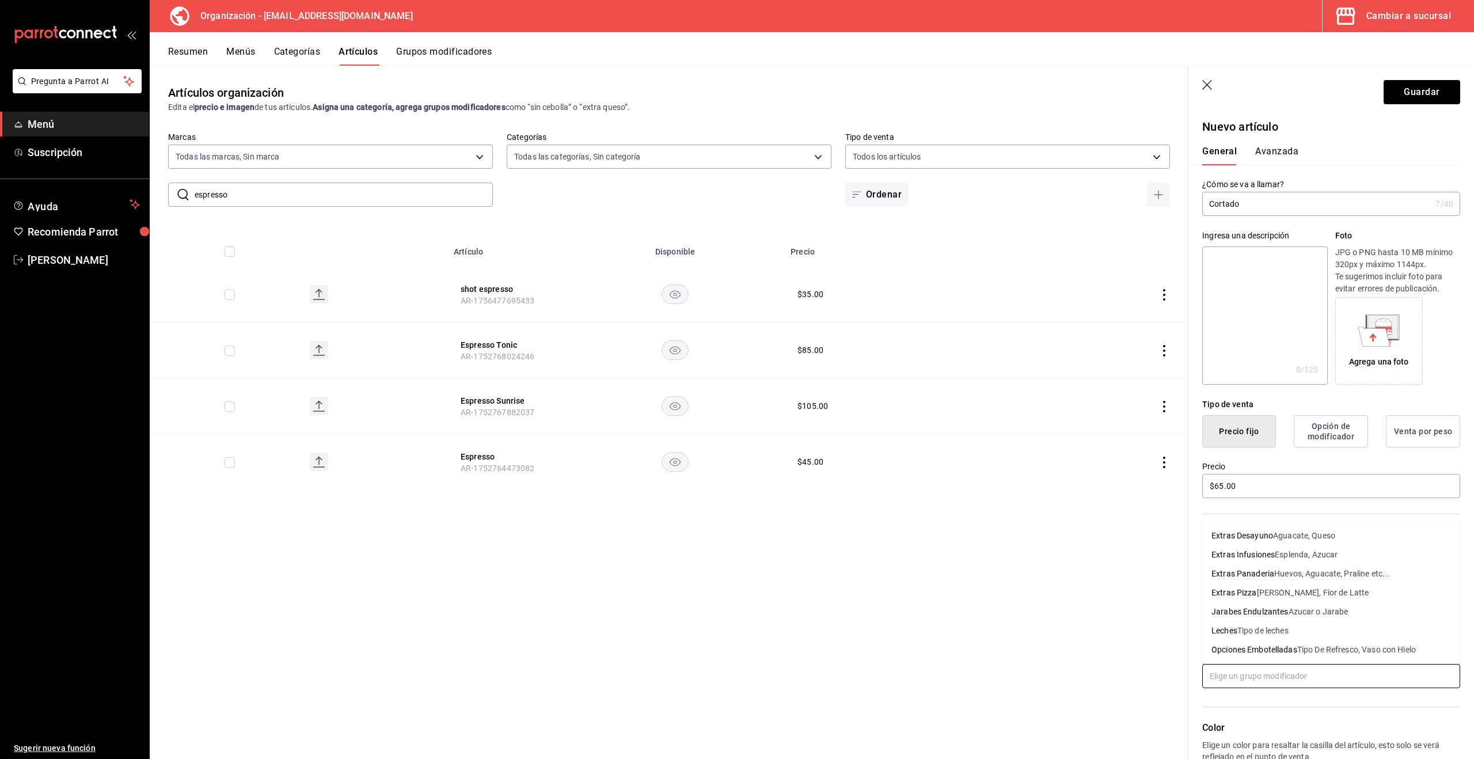
click at [1268, 674] on input "text" at bounding box center [1331, 676] width 258 height 24
click at [1266, 632] on div "Tipo de leches" at bounding box center [1263, 631] width 51 height 12
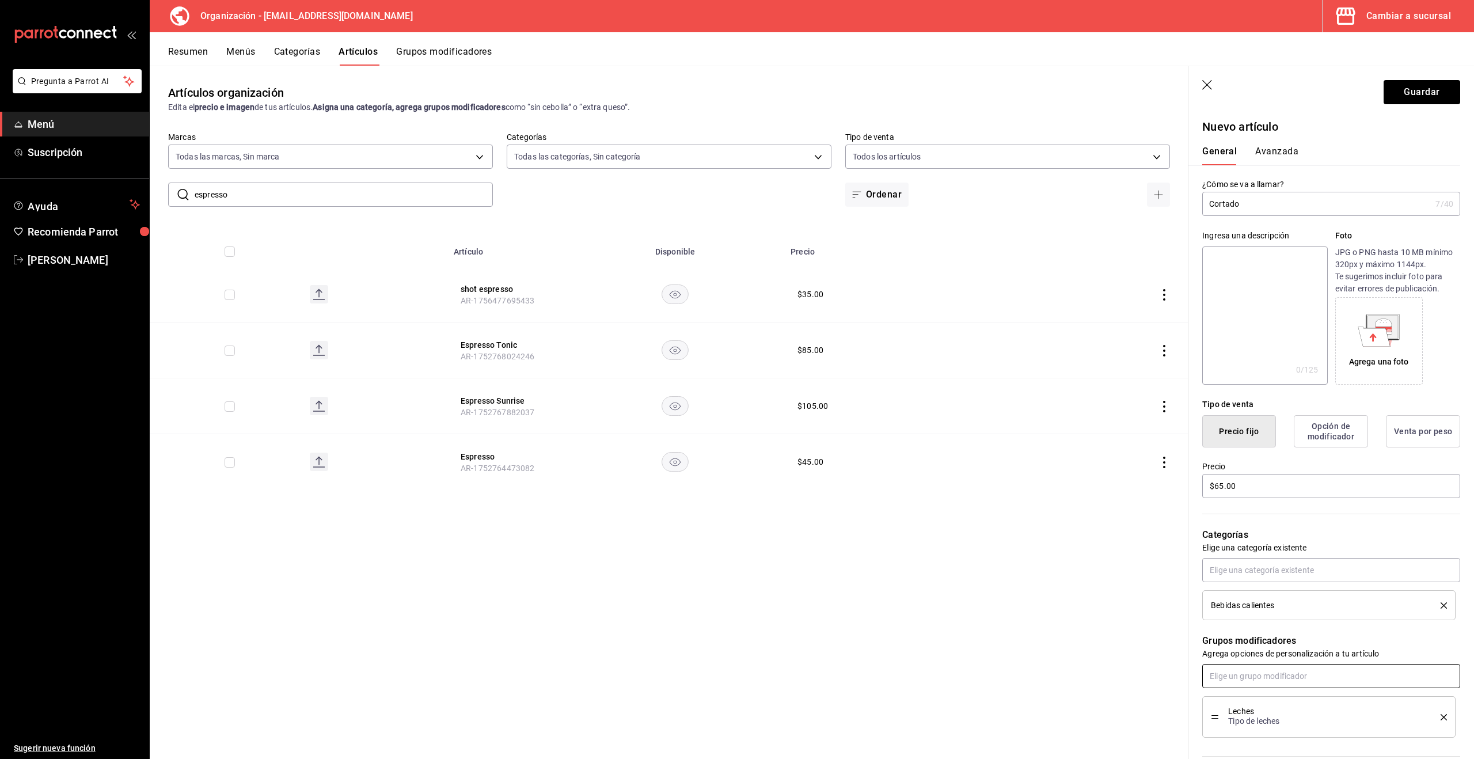
click at [1259, 678] on input "text" at bounding box center [1331, 676] width 258 height 24
click at [1271, 632] on div "Jarabes Endulzantes" at bounding box center [1250, 631] width 77 height 12
click at [1220, 484] on input "$65.00" at bounding box center [1331, 486] width 258 height 24
type input "$60.00"
click at [1410, 94] on button "Guardar" at bounding box center [1422, 92] width 77 height 24
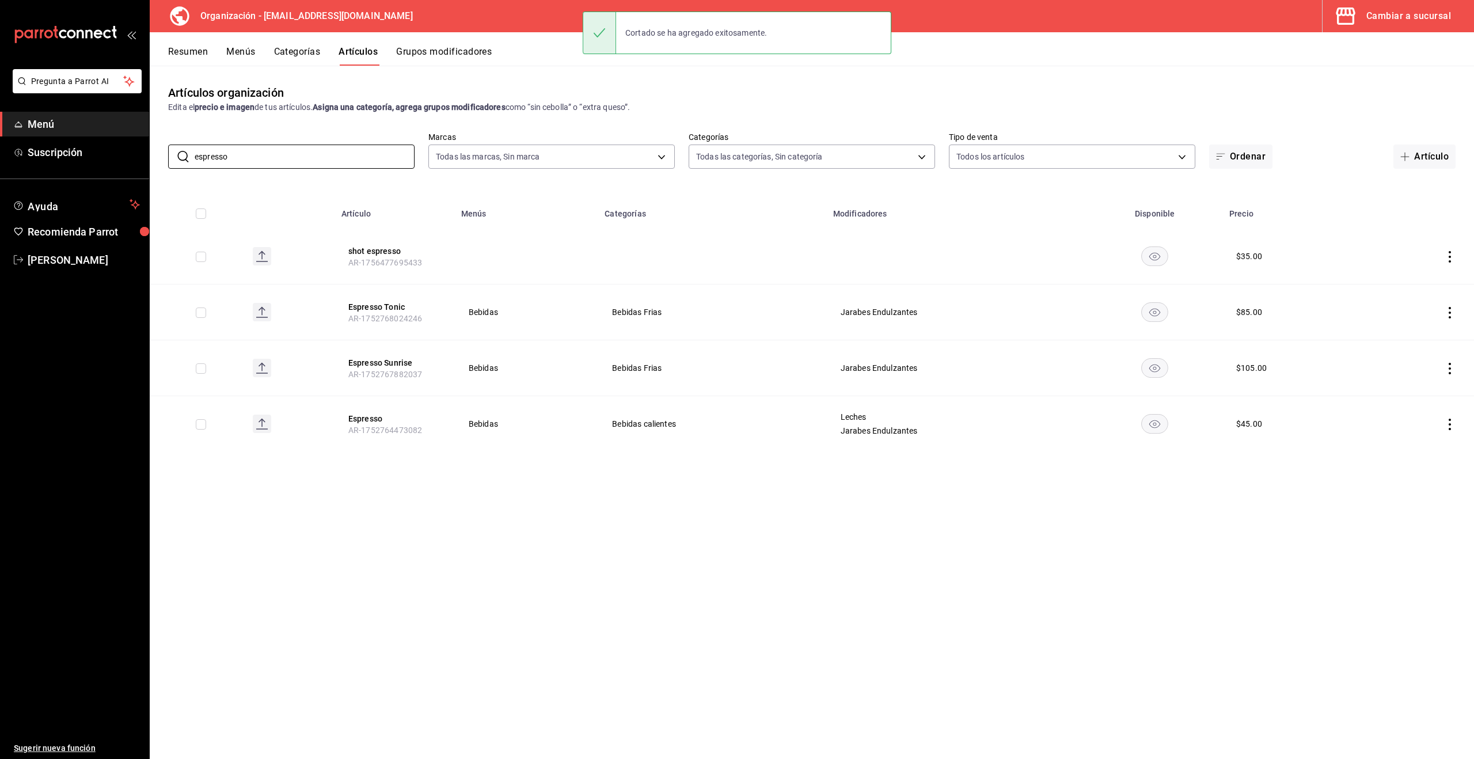
drag, startPoint x: 324, startPoint y: 157, endPoint x: 155, endPoint y: 156, distance: 168.2
click at [155, 157] on div "​ espresso ​ Marcas Todas las marcas, Sin marca 2d7548d2-bd0d-4eb0-a8b7-e2fa92b…" at bounding box center [812, 150] width 1325 height 37
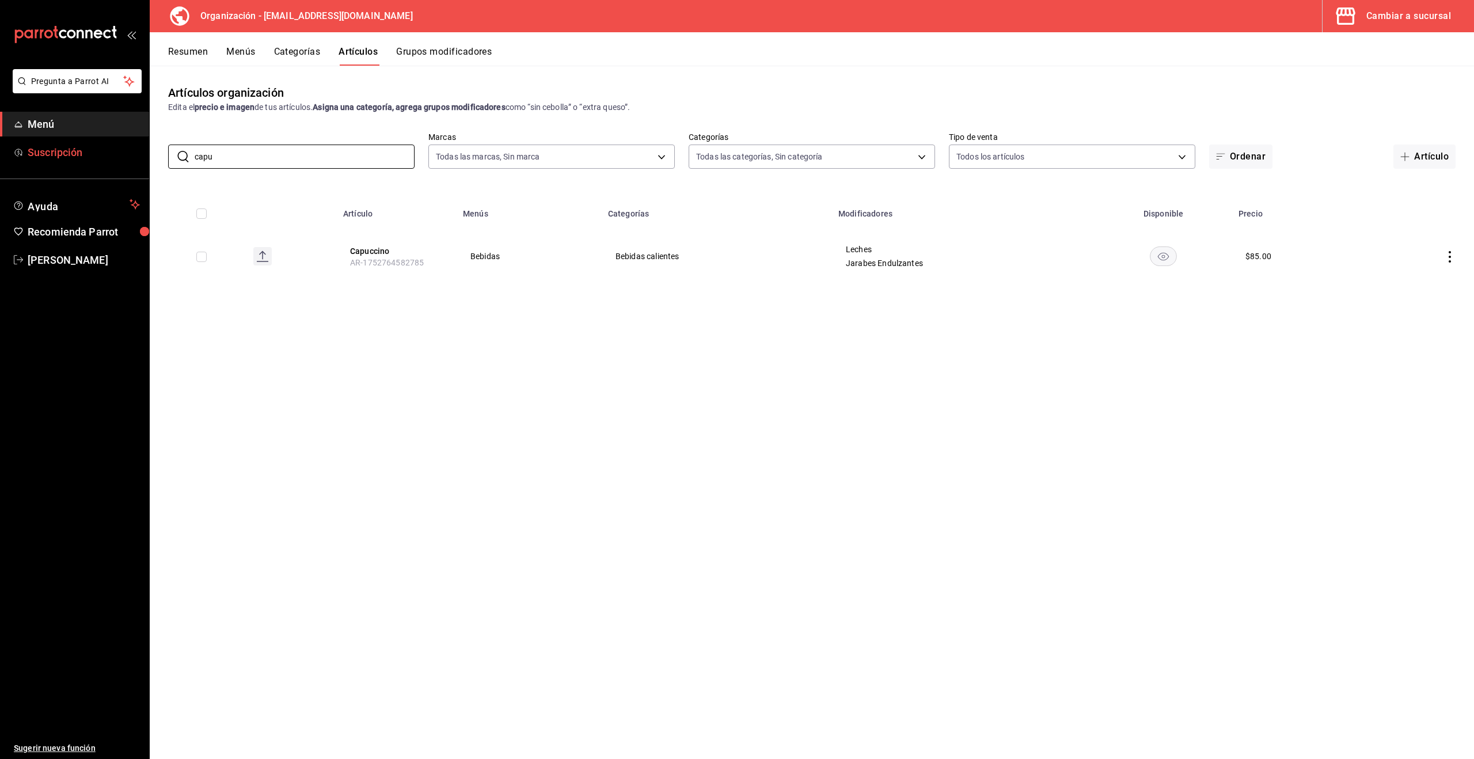
drag, startPoint x: 221, startPoint y: 159, endPoint x: 146, endPoint y: 159, distance: 74.9
click at [146, 159] on div "Pregunta a Parrot AI Menú Suscripción Ayuda Recomienda Parrot [PERSON_NAME] Sug…" at bounding box center [737, 379] width 1474 height 759
drag, startPoint x: 244, startPoint y: 157, endPoint x: 174, endPoint y: 155, distance: 69.7
click at [174, 155] on div "​ cortad ​" at bounding box center [291, 157] width 246 height 24
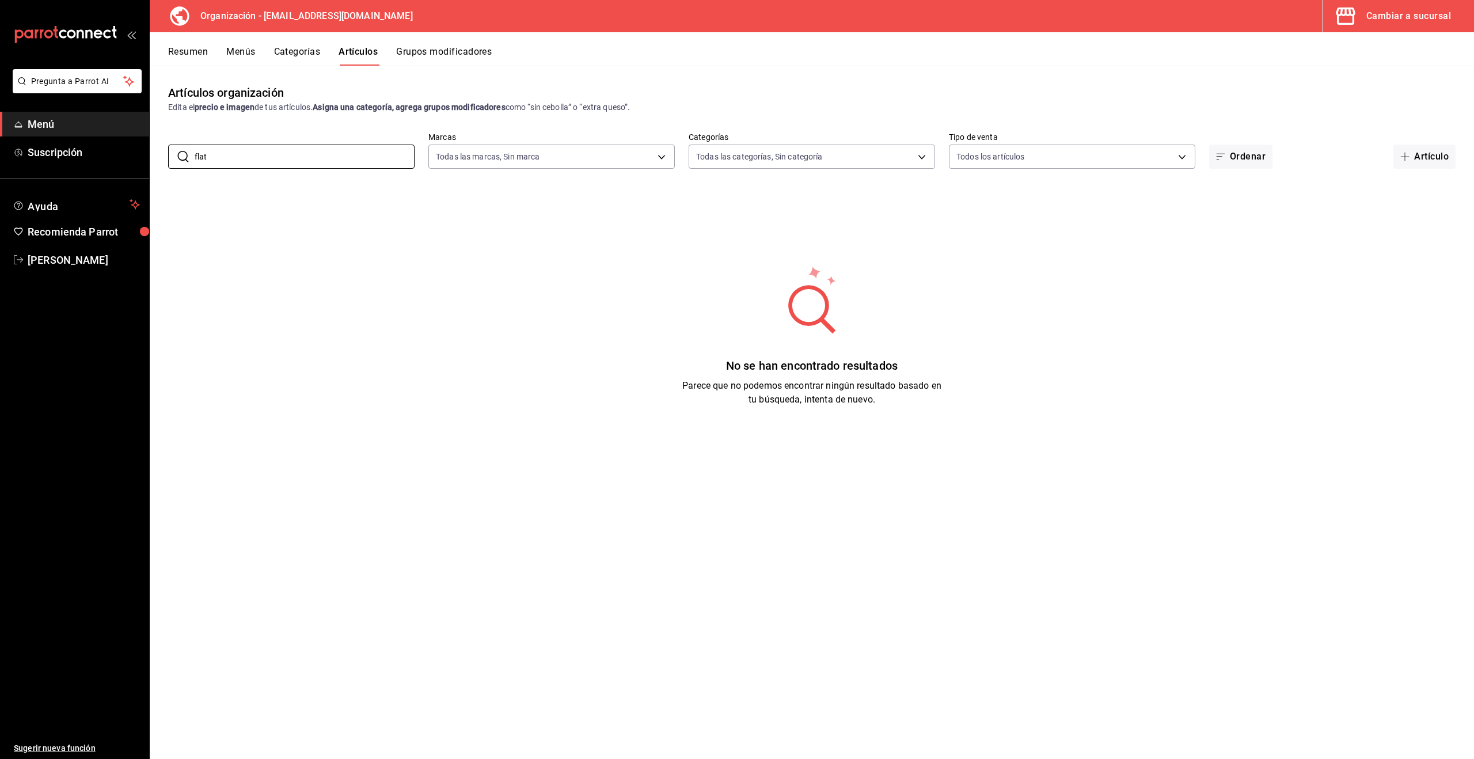
drag, startPoint x: 202, startPoint y: 156, endPoint x: 156, endPoint y: 158, distance: 45.5
click at [157, 158] on div "​ flat ​ Marcas Todas las marcas, Sin marca 2d7548d2-bd0d-4eb0-a8b7-e2fa92b56a8…" at bounding box center [812, 150] width 1325 height 37
type input "flat"
click at [1436, 161] on button "Artículo" at bounding box center [1425, 157] width 62 height 24
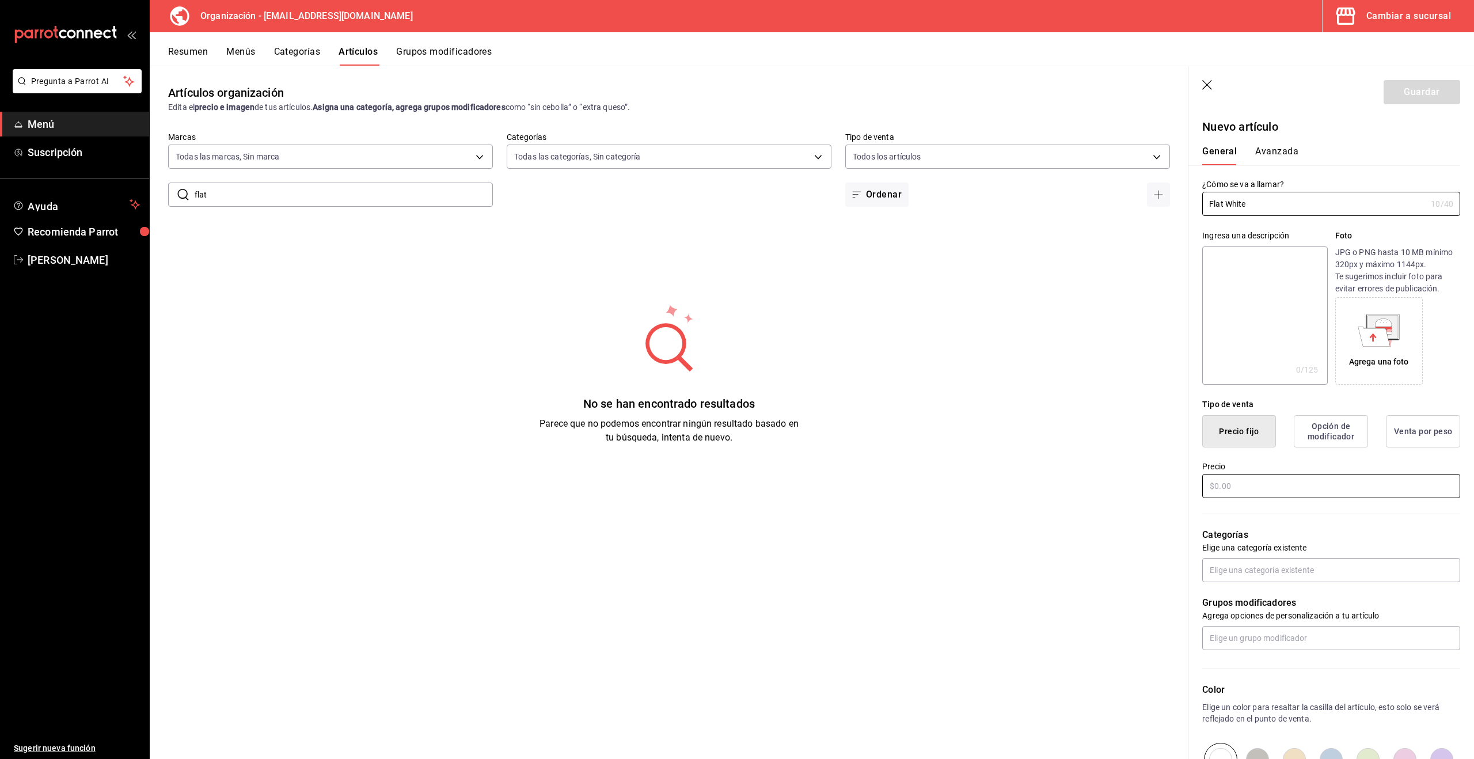
type input "Flat White"
click at [1270, 484] on input "text" at bounding box center [1331, 486] width 258 height 24
type input "$7.00"
type input "$6.00"
type input "$70.00"
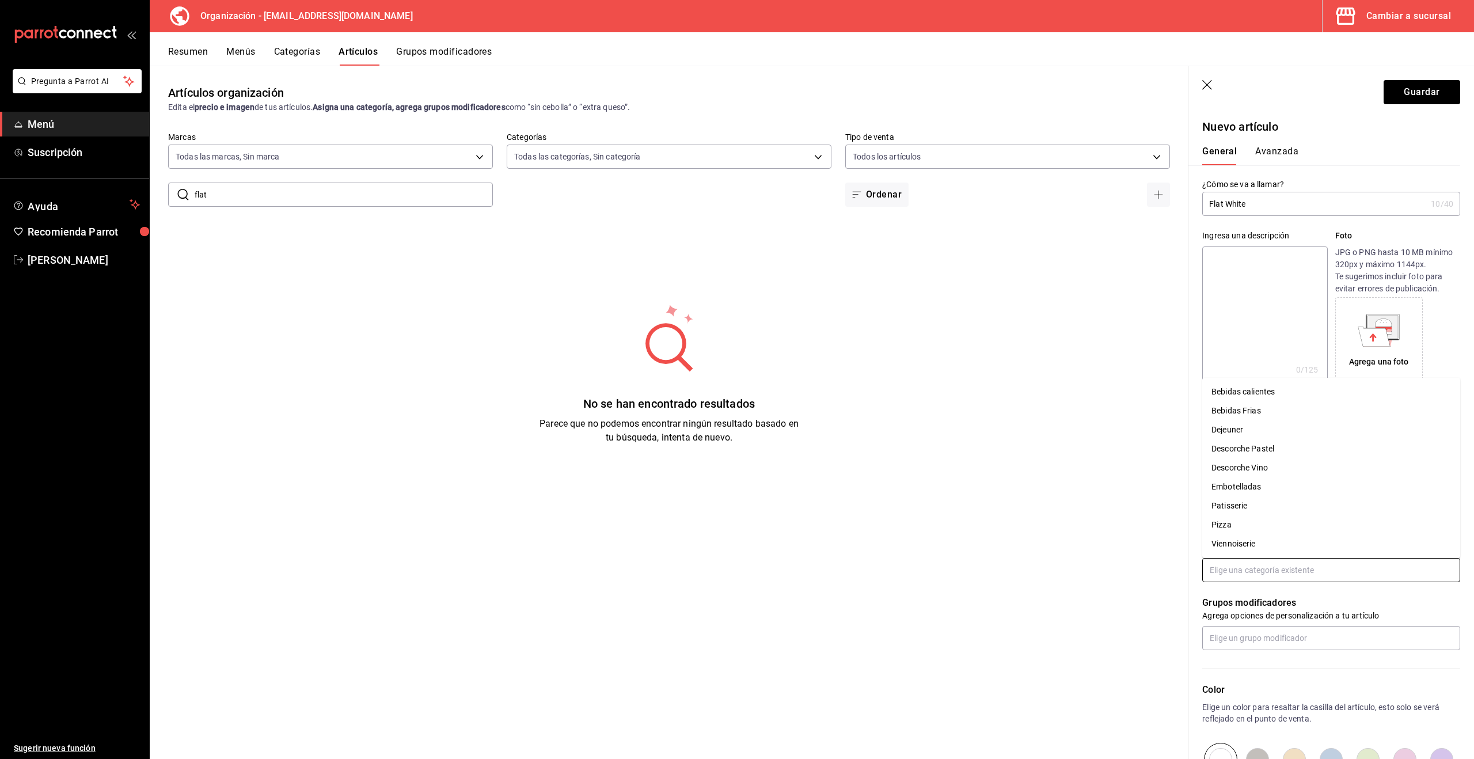
click at [1253, 576] on input "text" at bounding box center [1331, 570] width 258 height 24
click at [1258, 388] on li "Bebidas calientes" at bounding box center [1331, 391] width 258 height 19
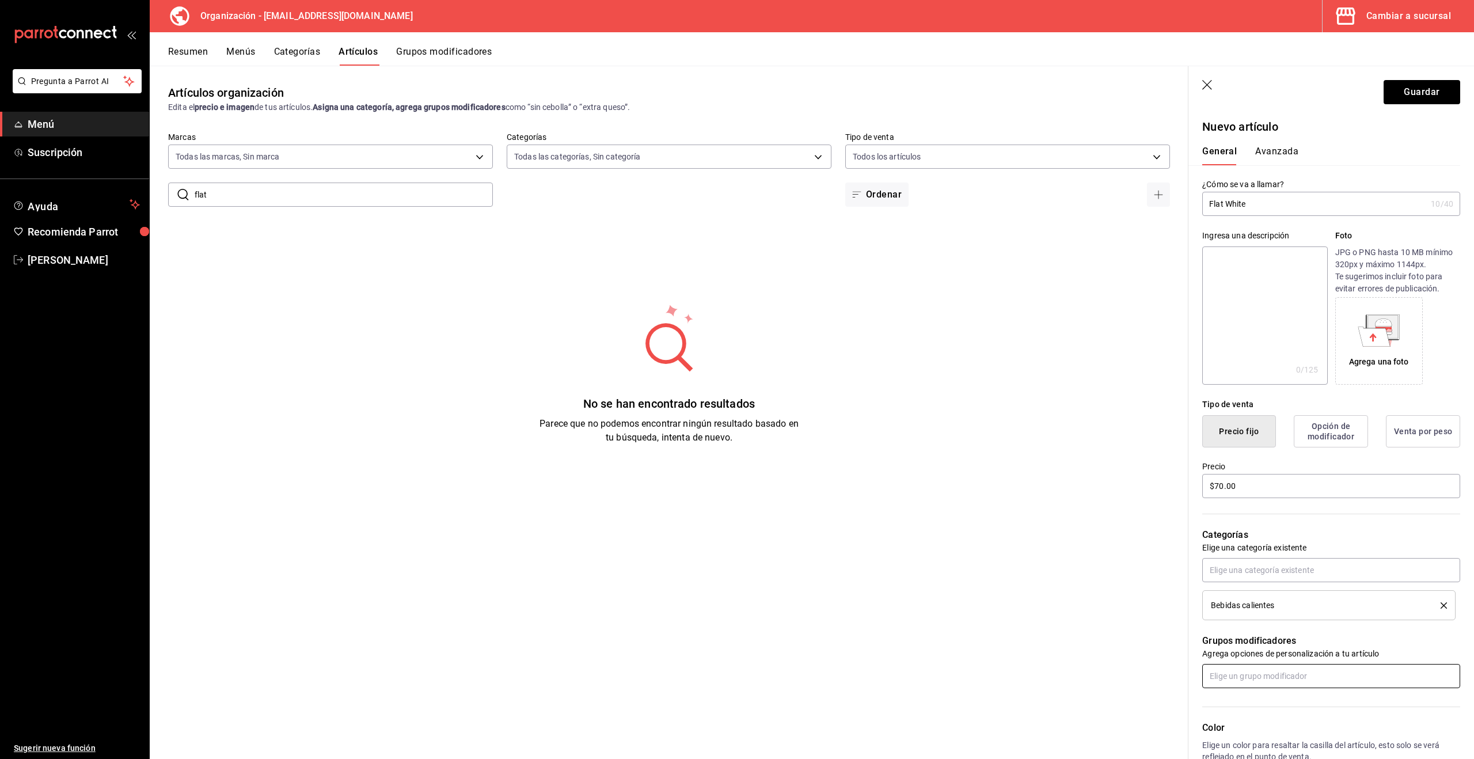
click at [1262, 674] on input "text" at bounding box center [1331, 676] width 258 height 24
click at [1270, 632] on div "Tipo de leches" at bounding box center [1263, 631] width 51 height 12
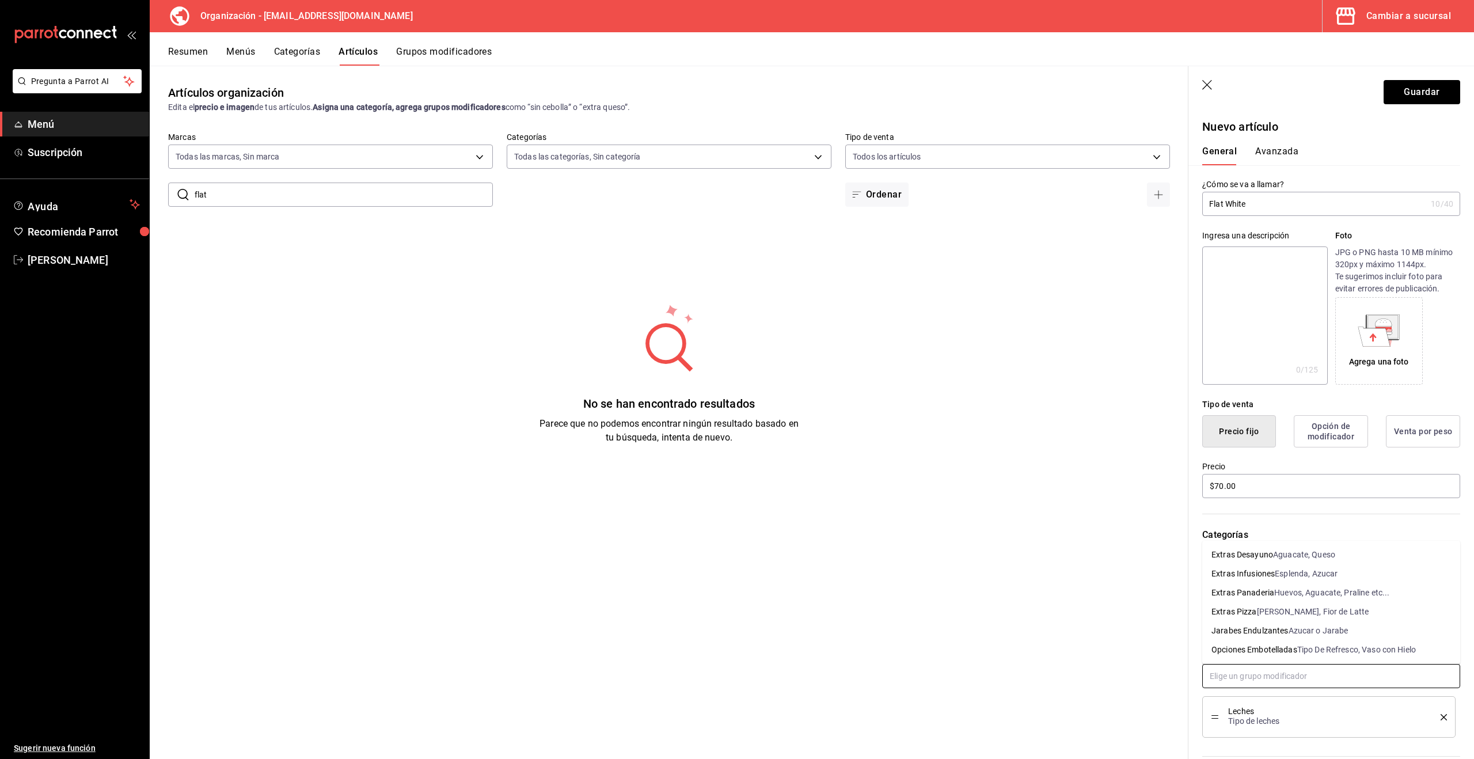
click at [1265, 675] on input "text" at bounding box center [1331, 676] width 258 height 24
click at [1320, 631] on div "Azucar o Jarabe" at bounding box center [1319, 631] width 60 height 12
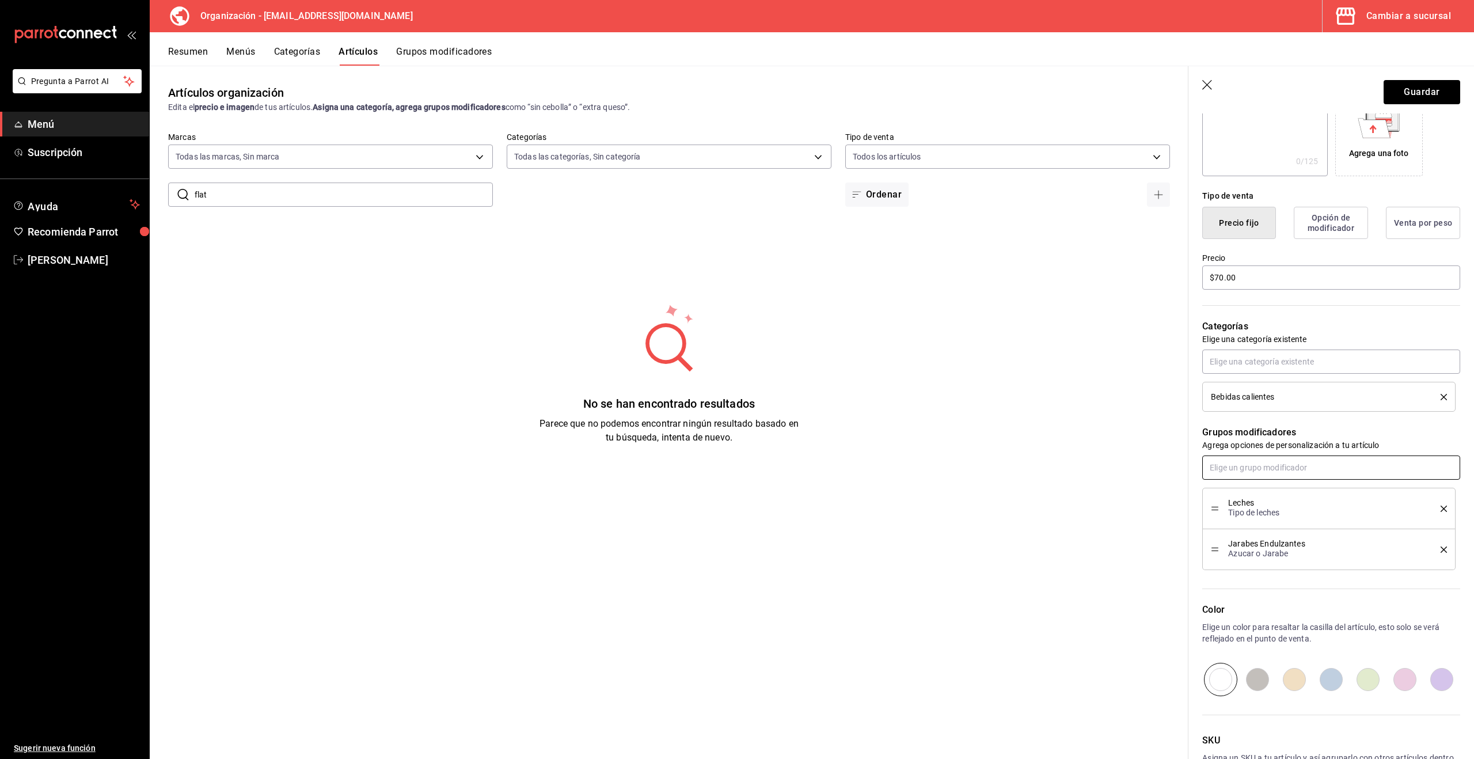
scroll to position [211, 0]
click at [1411, 97] on button "Guardar" at bounding box center [1422, 92] width 77 height 24
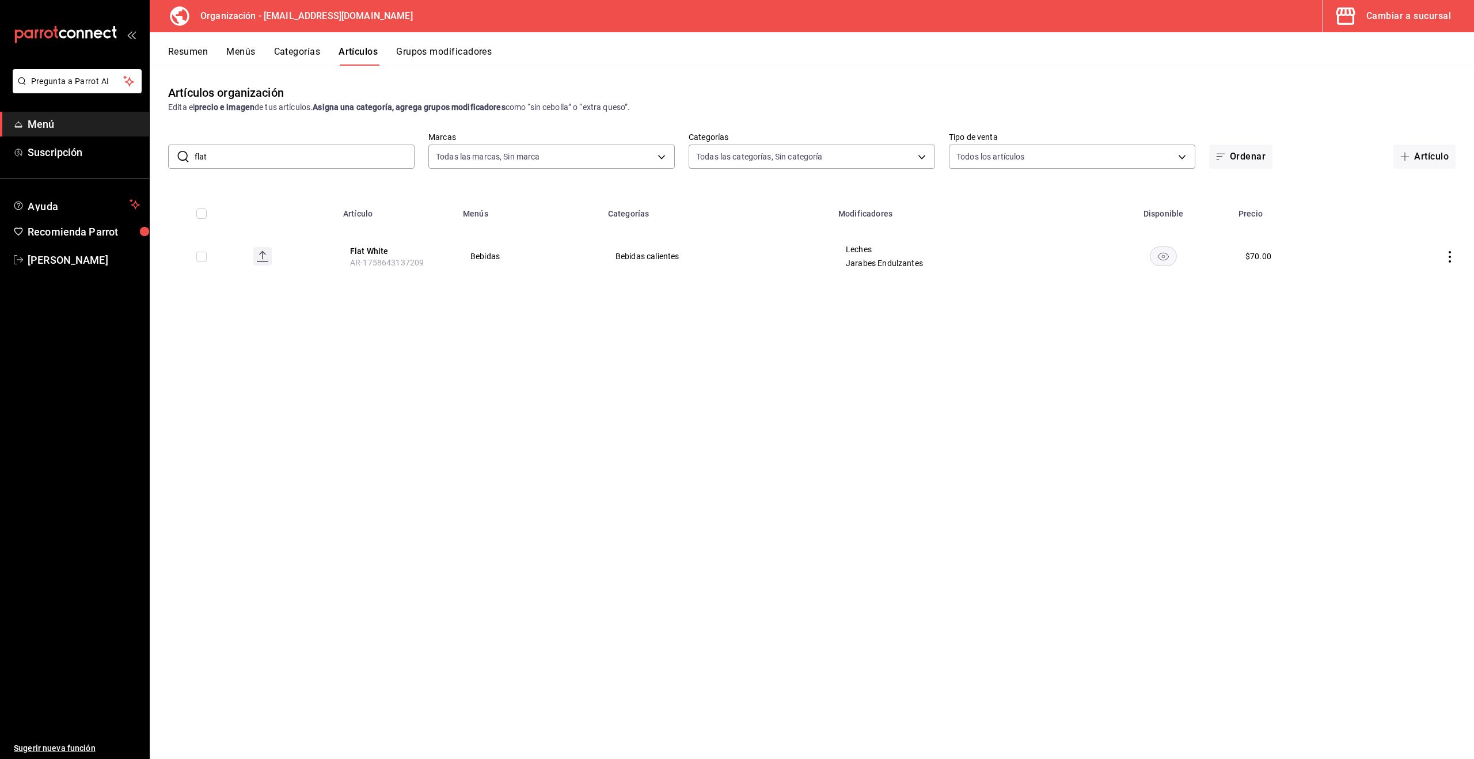
click at [234, 53] on button "Menús" at bounding box center [240, 56] width 29 height 20
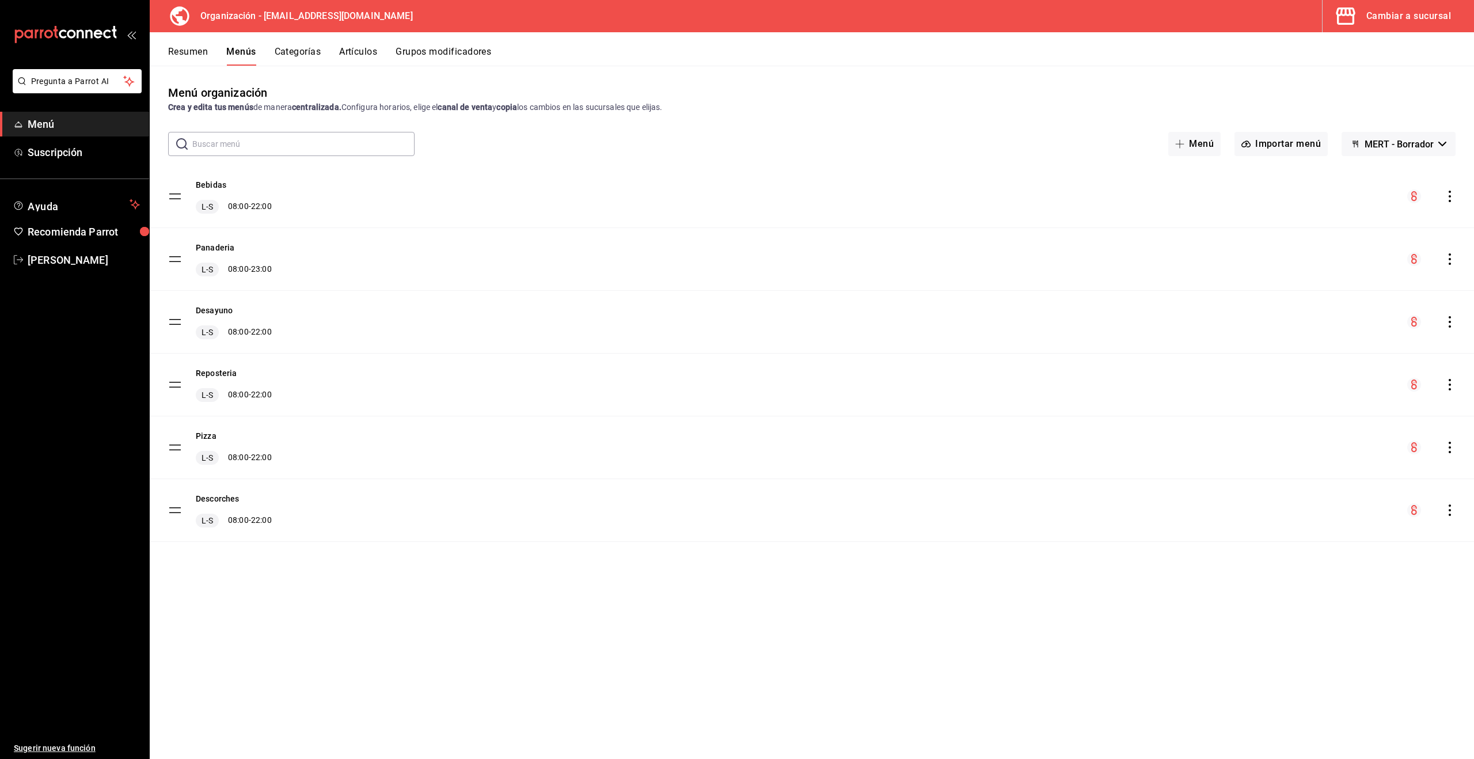
click at [1448, 196] on icon "actions" at bounding box center [1450, 197] width 12 height 12
click at [1354, 274] on span "Copiar en otra sucursal" at bounding box center [1359, 270] width 141 height 12
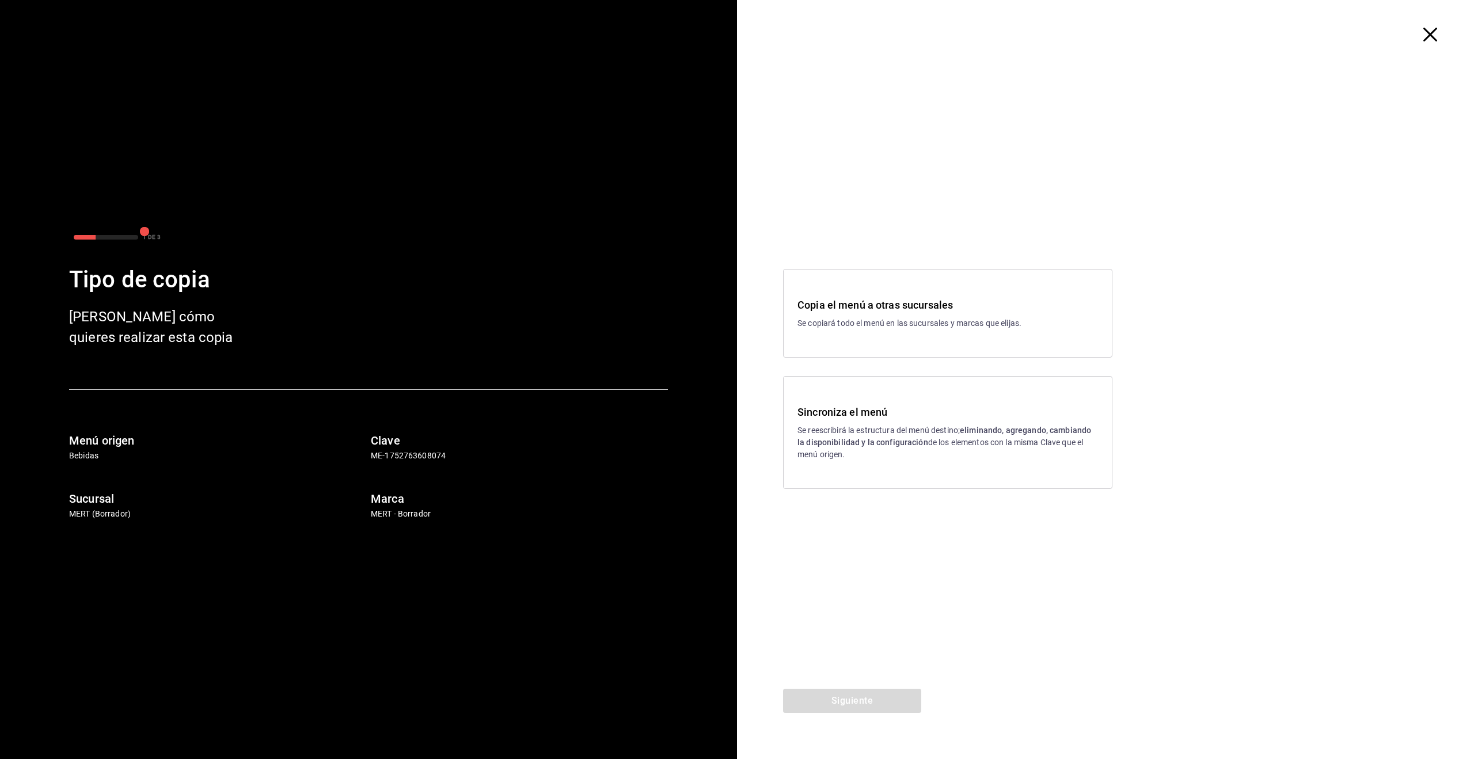
drag, startPoint x: 871, startPoint y: 427, endPoint x: 861, endPoint y: 426, distance: 9.9
click at [871, 427] on p "Se reescribirá la estructura del menú destino; eliminando, agregando, cambiando…" at bounding box center [948, 442] width 301 height 36
click at [873, 702] on button "Siguiente" at bounding box center [852, 701] width 138 height 24
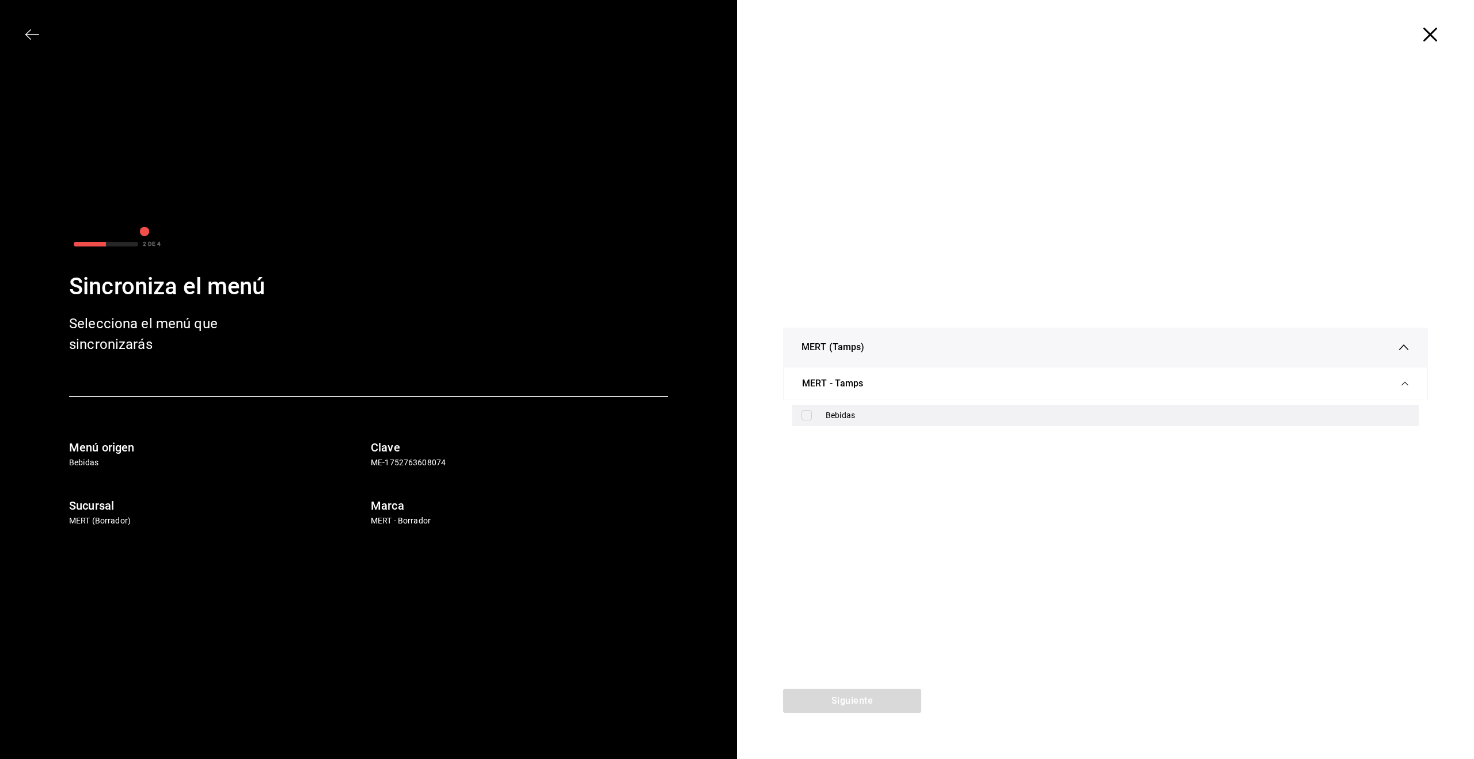
click at [825, 406] on div "Bebidas" at bounding box center [1105, 415] width 627 height 21
checkbox input "true"
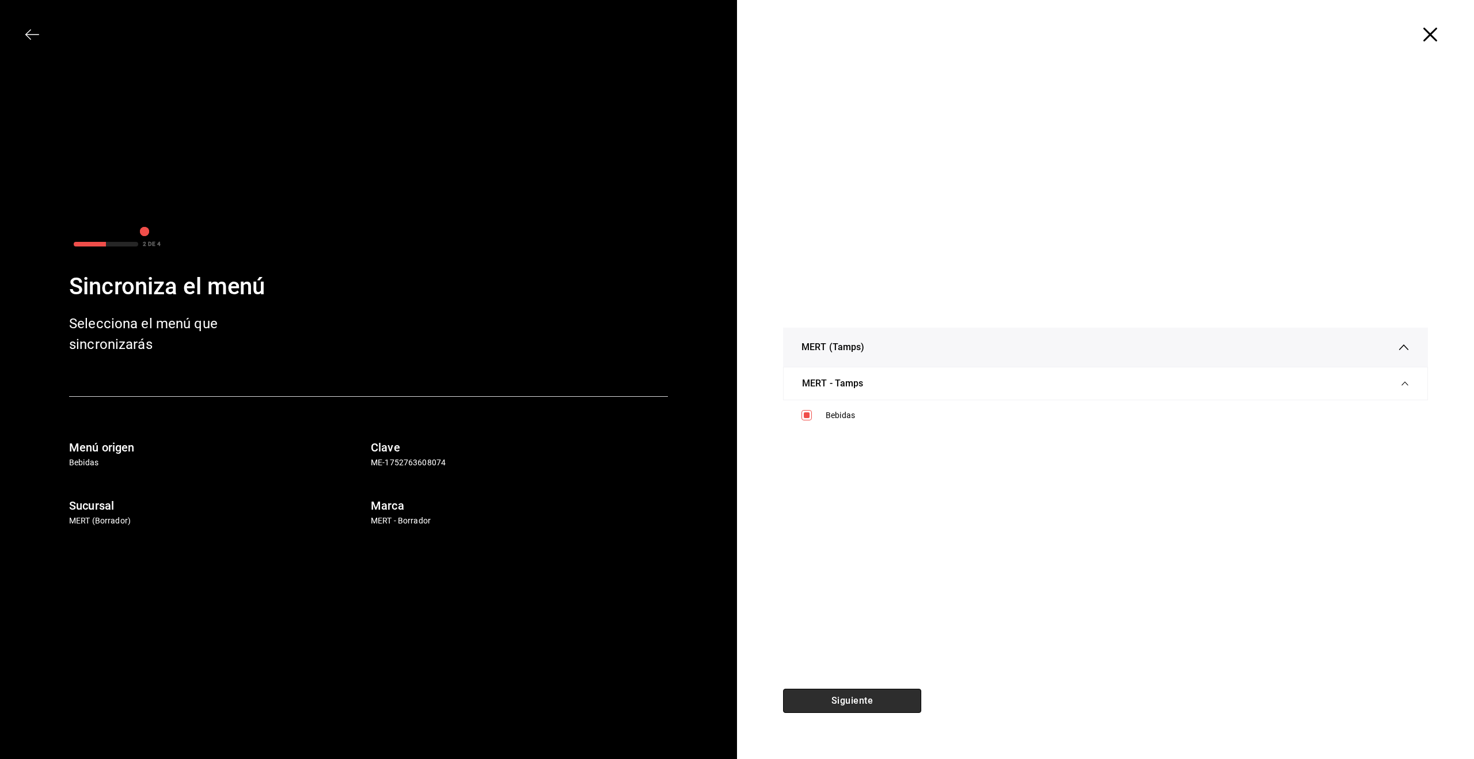
click at [886, 707] on button "Siguiente" at bounding box center [852, 701] width 138 height 24
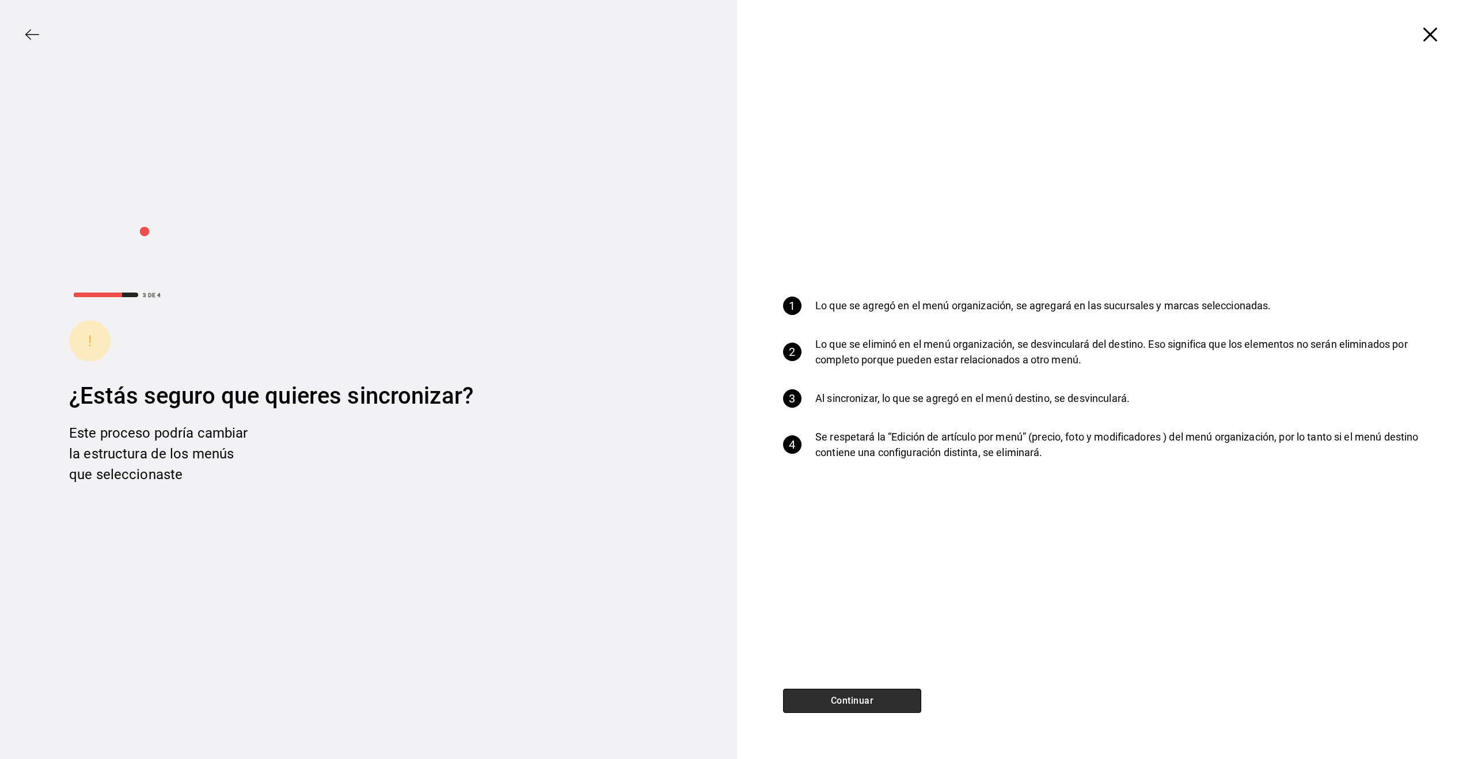
click at [881, 703] on button "Continuar" at bounding box center [852, 701] width 138 height 24
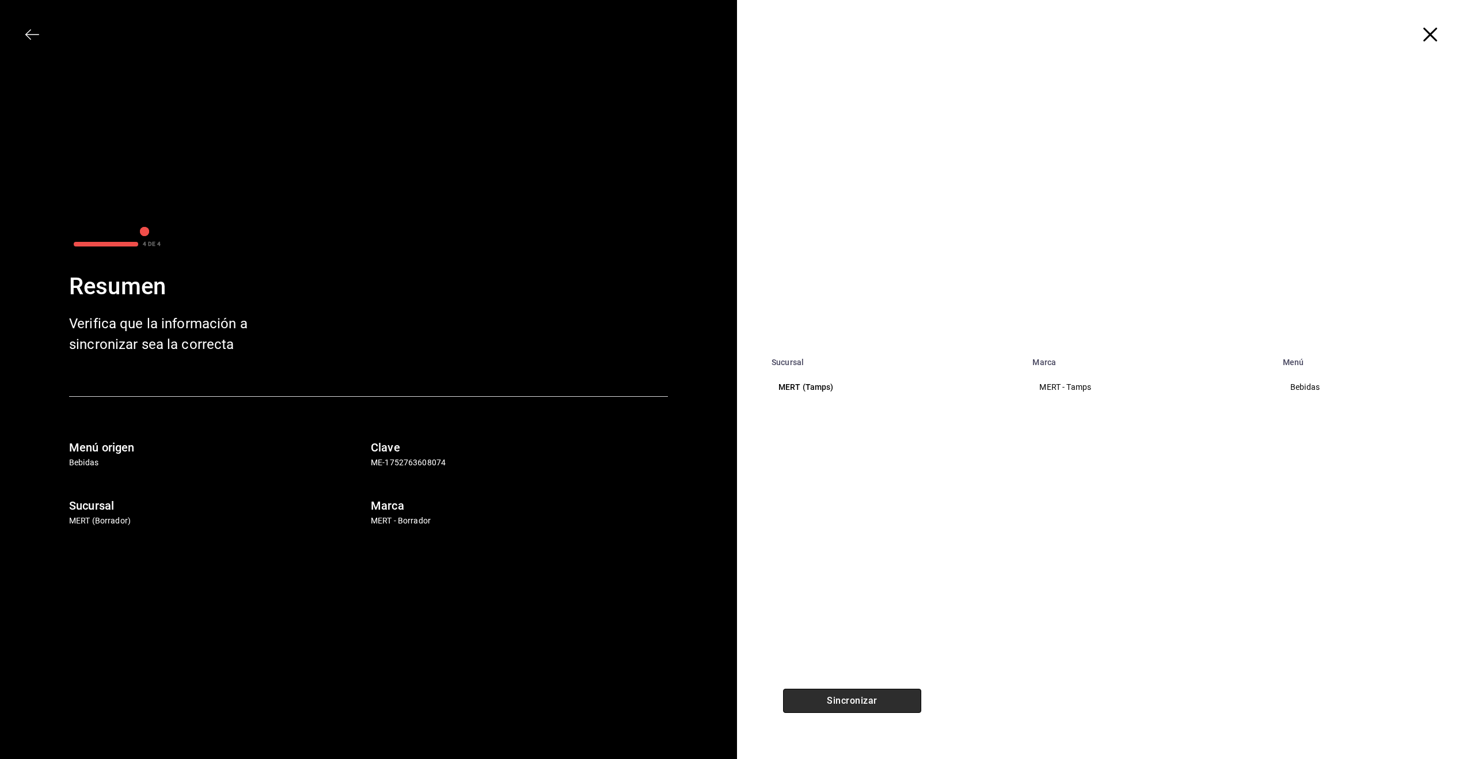
click at [881, 703] on button "Sincronizar" at bounding box center [852, 701] width 138 height 24
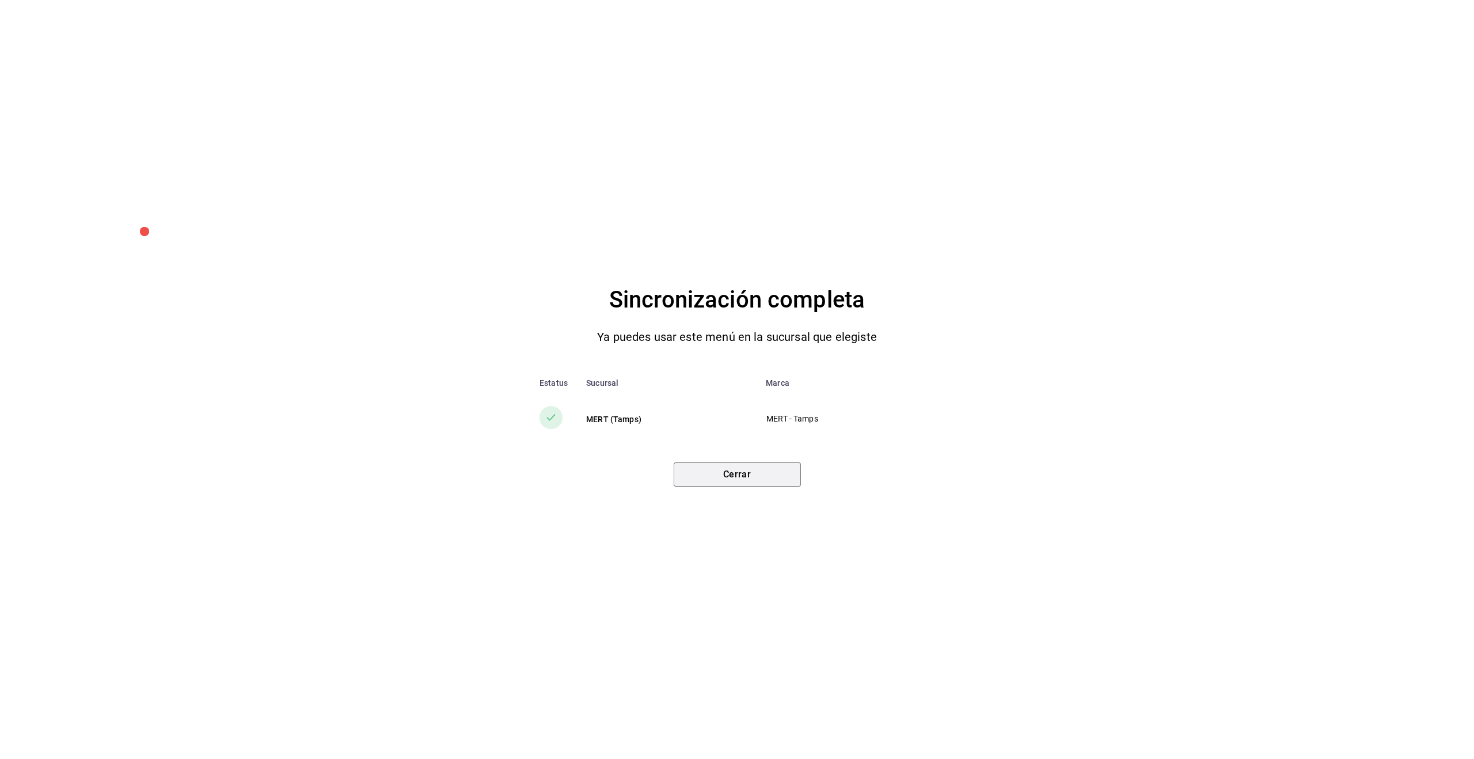
click at [747, 476] on button "Cerrar" at bounding box center [737, 474] width 127 height 24
